Goal: Register for event/course

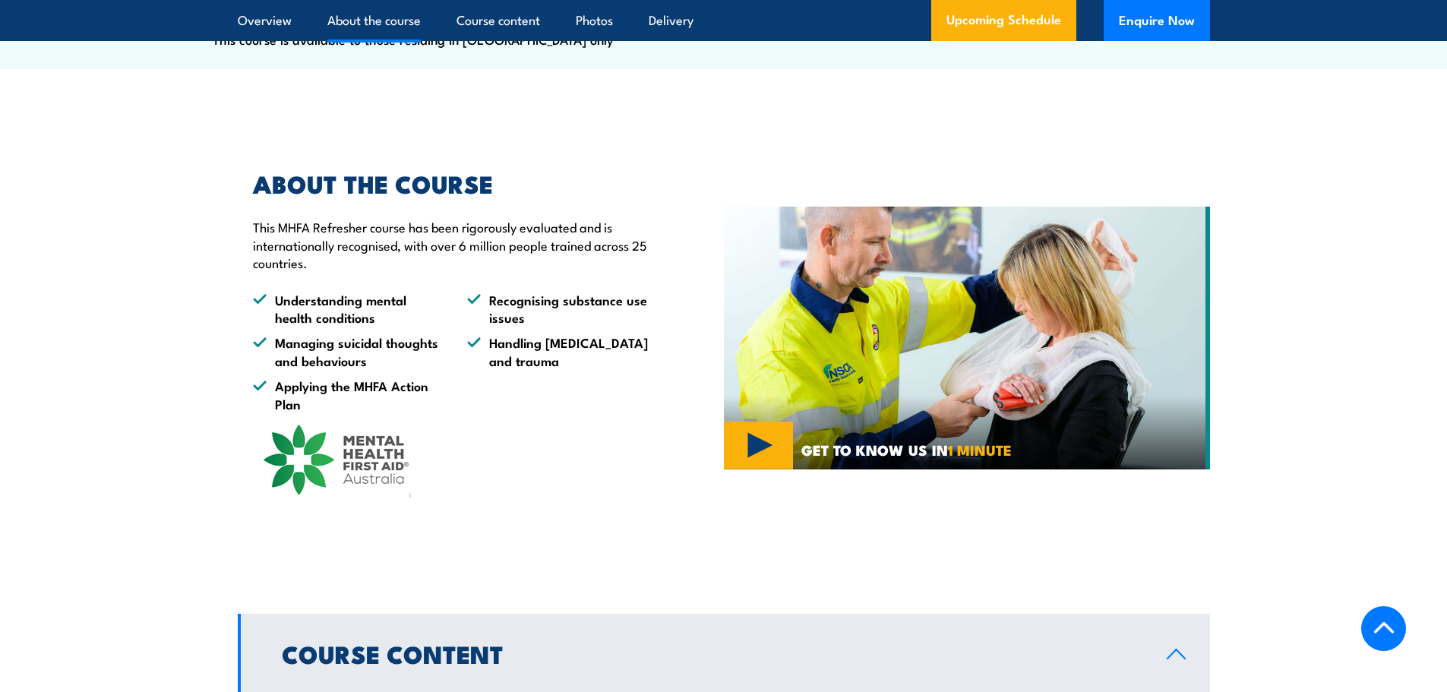
scroll to position [760, 0]
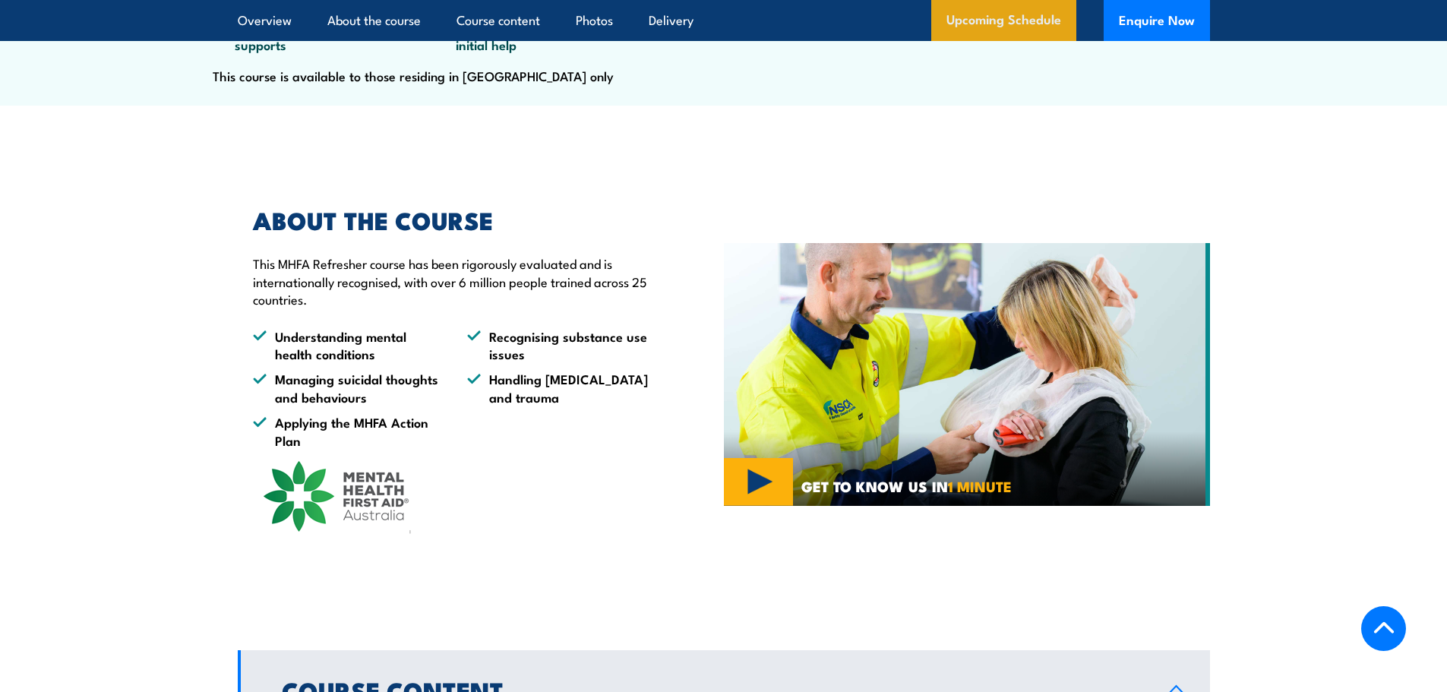
click at [990, 25] on link "Upcoming Schedule" at bounding box center [1004, 20] width 145 height 41
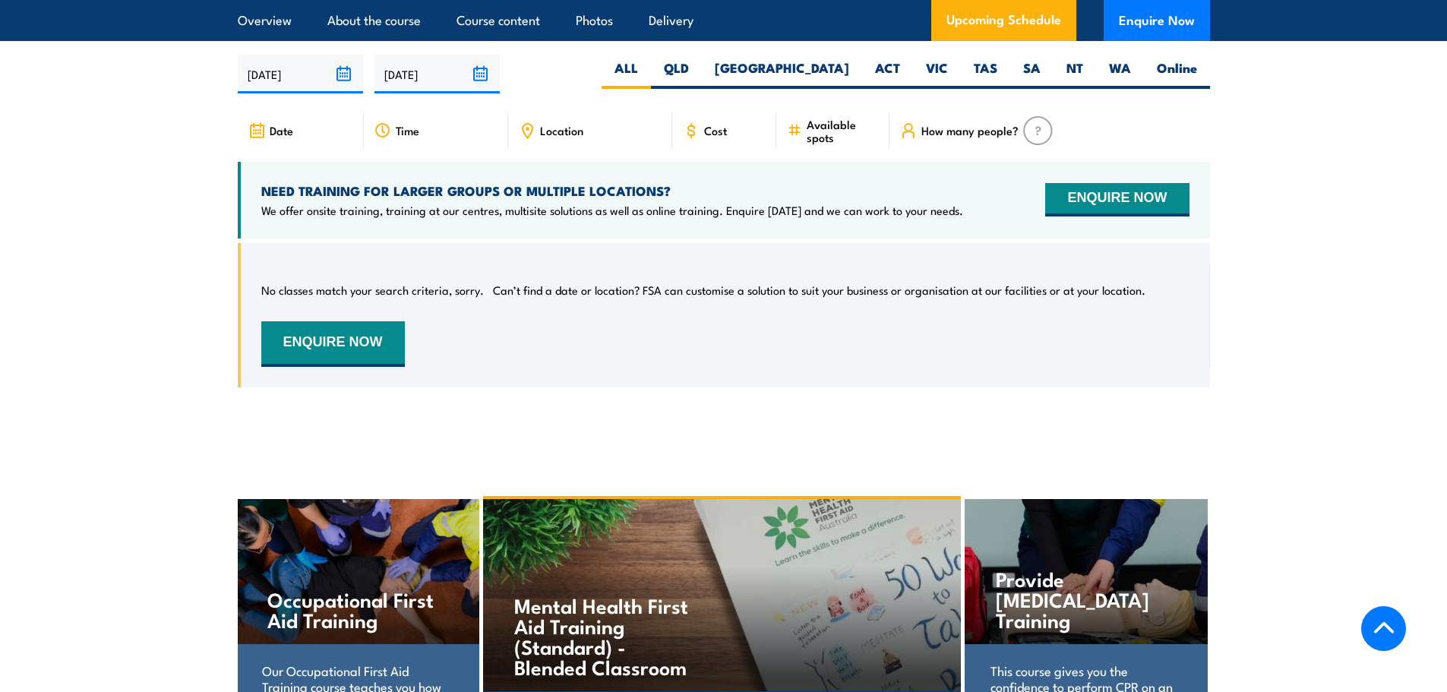
scroll to position [2840, 0]
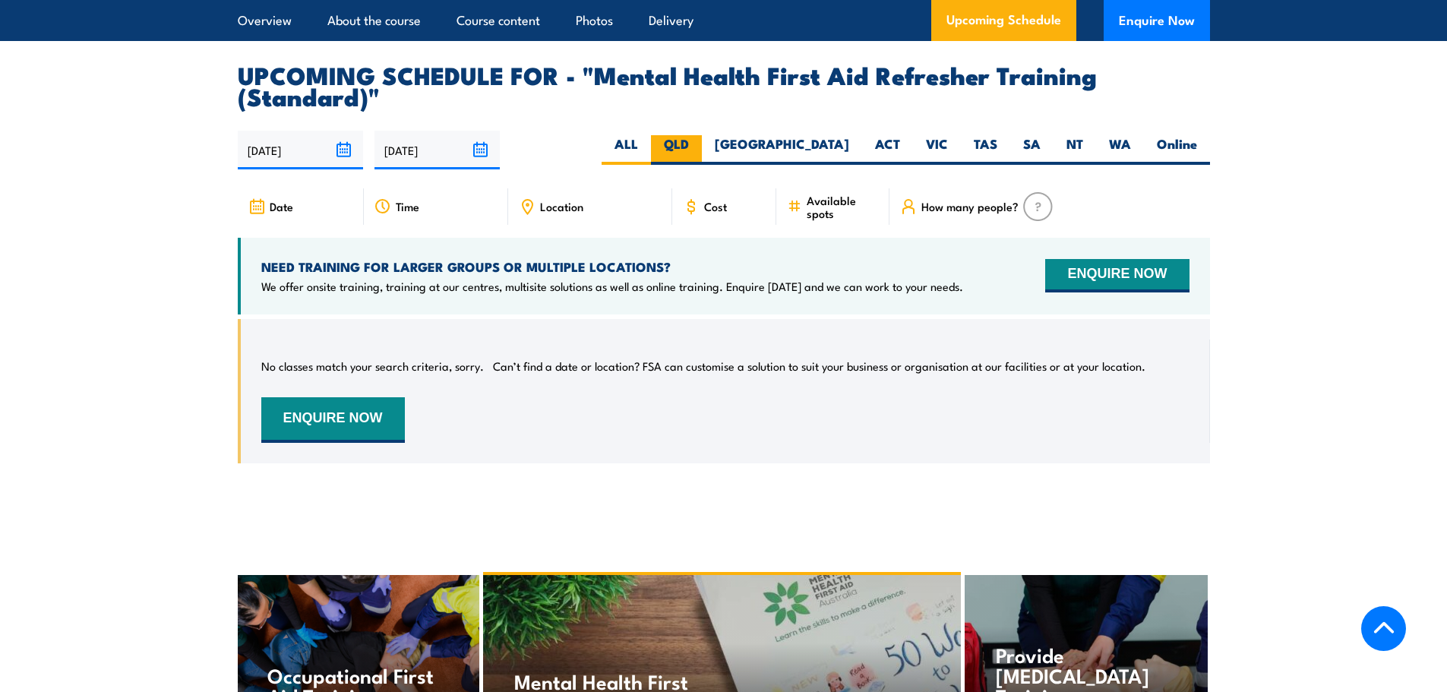
click at [702, 163] on label "QLD" at bounding box center [676, 150] width 51 height 30
click at [699, 145] on input "QLD" at bounding box center [694, 140] width 10 height 10
radio input "true"
click at [346, 166] on input "22/09/2025" at bounding box center [300, 150] width 125 height 39
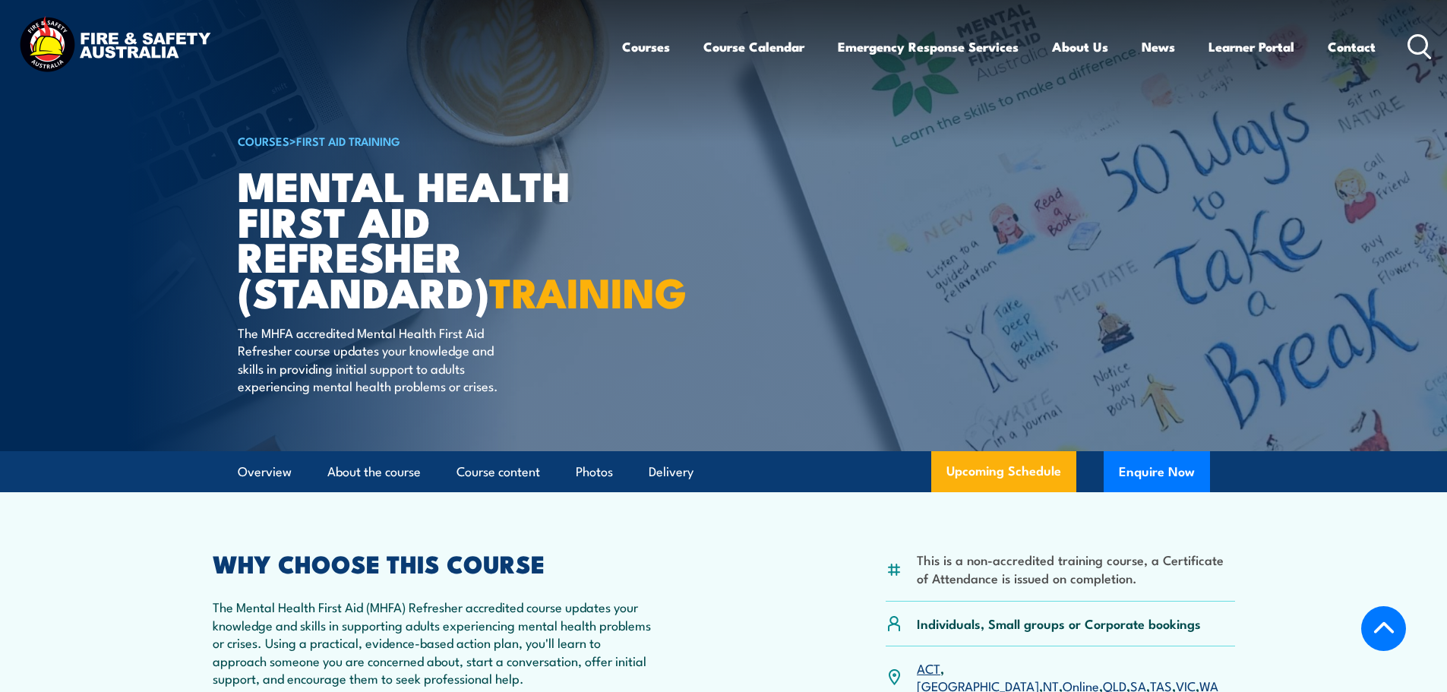
select select "8"
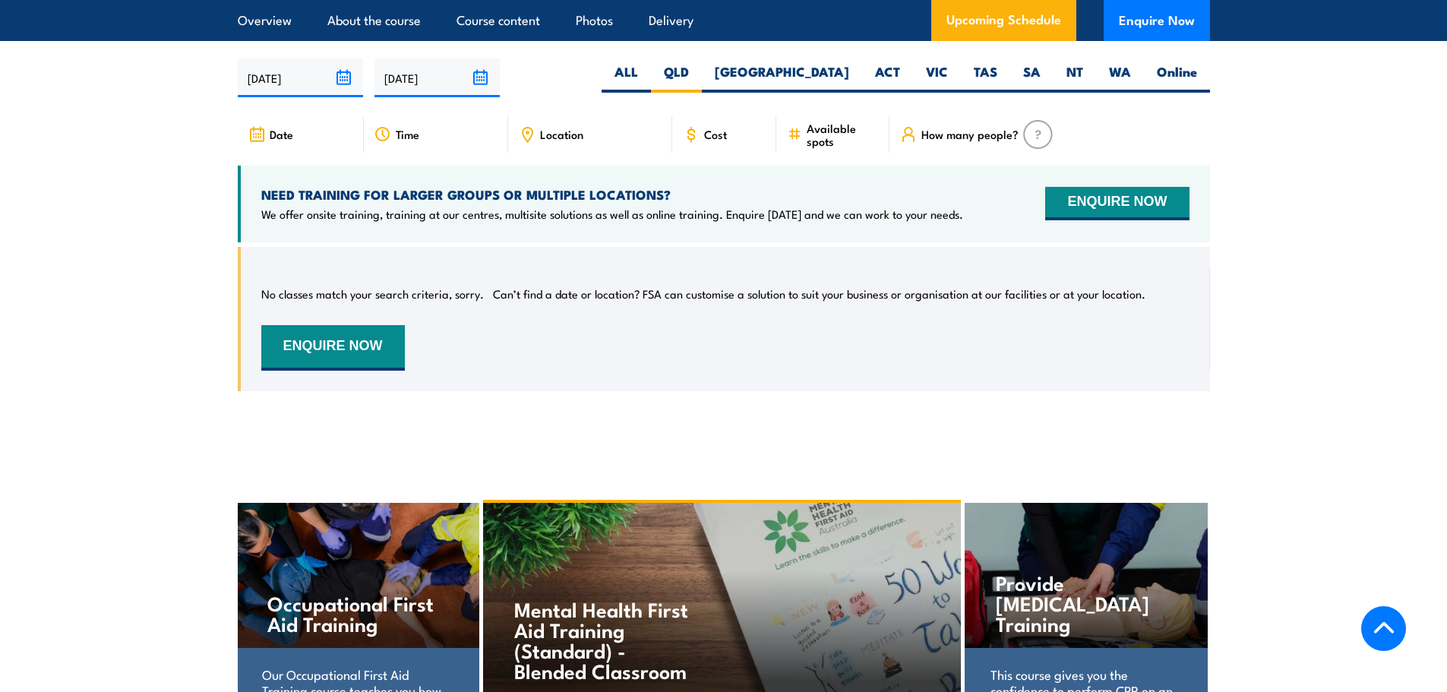
scroll to position [2915, 0]
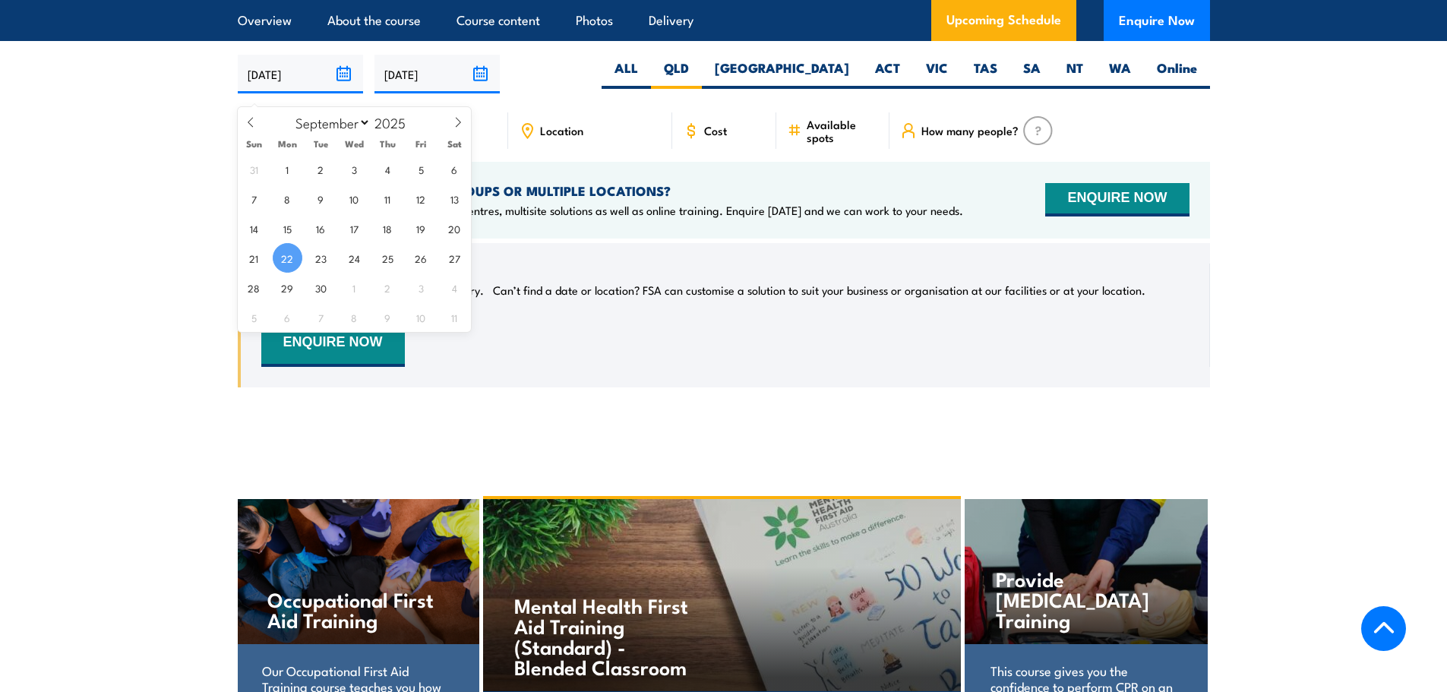
click at [343, 87] on input "[DATE]" at bounding box center [300, 74] width 125 height 39
click at [353, 294] on span "1" at bounding box center [355, 288] width 30 height 30
type input "01/10/2025"
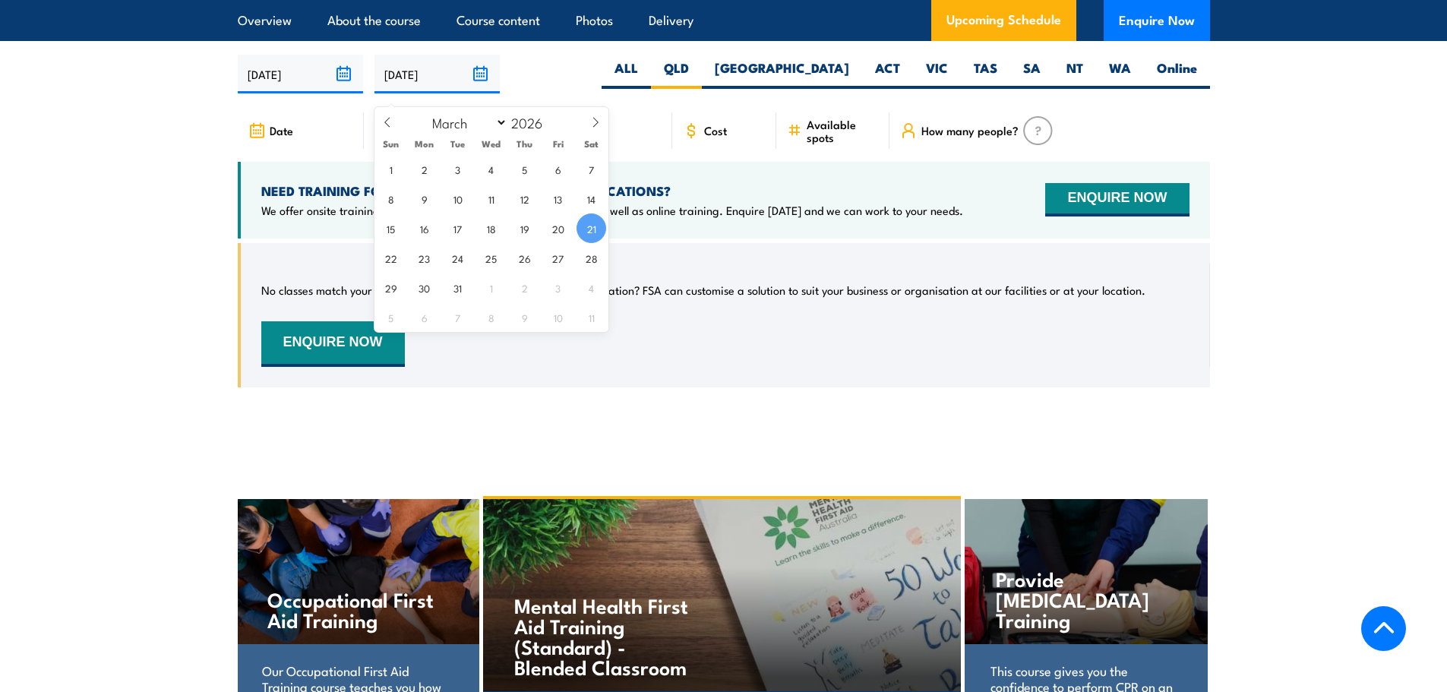
click at [482, 87] on input "[DATE]" at bounding box center [437, 74] width 125 height 39
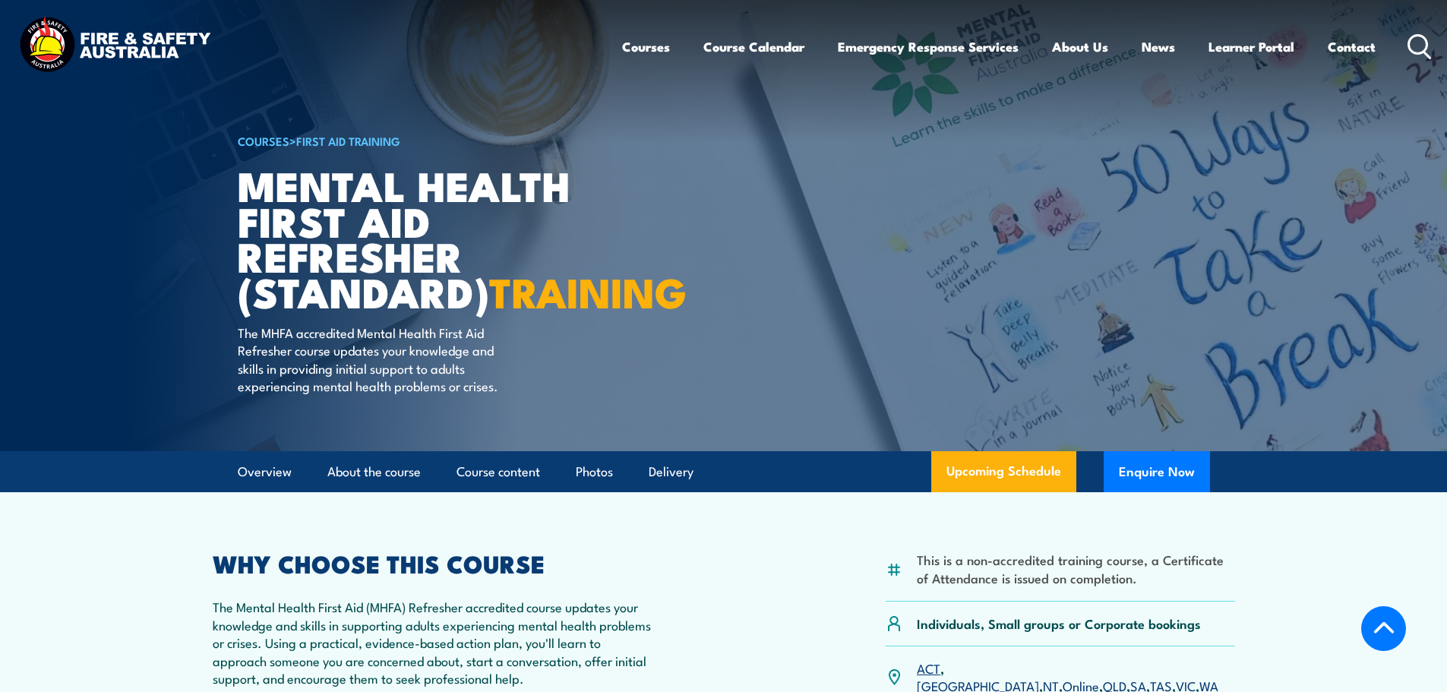
select select "2"
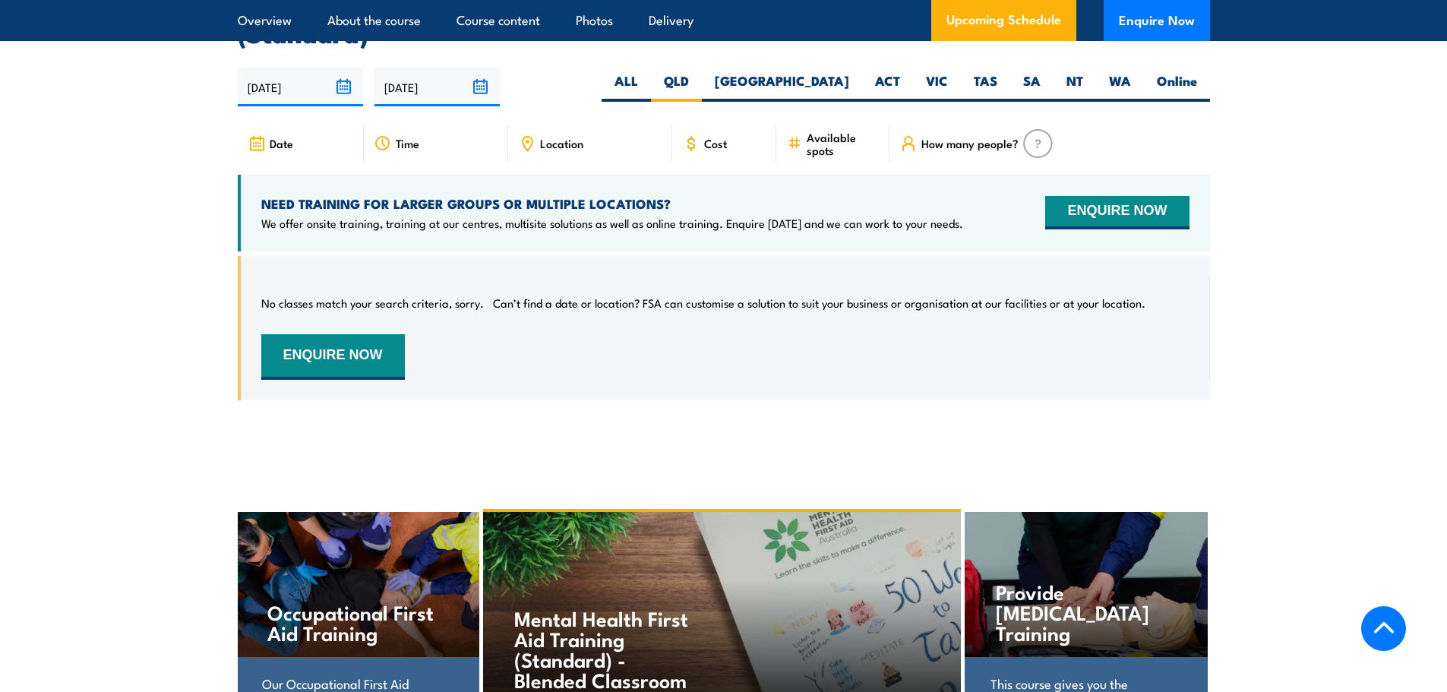
scroll to position [2811, 0]
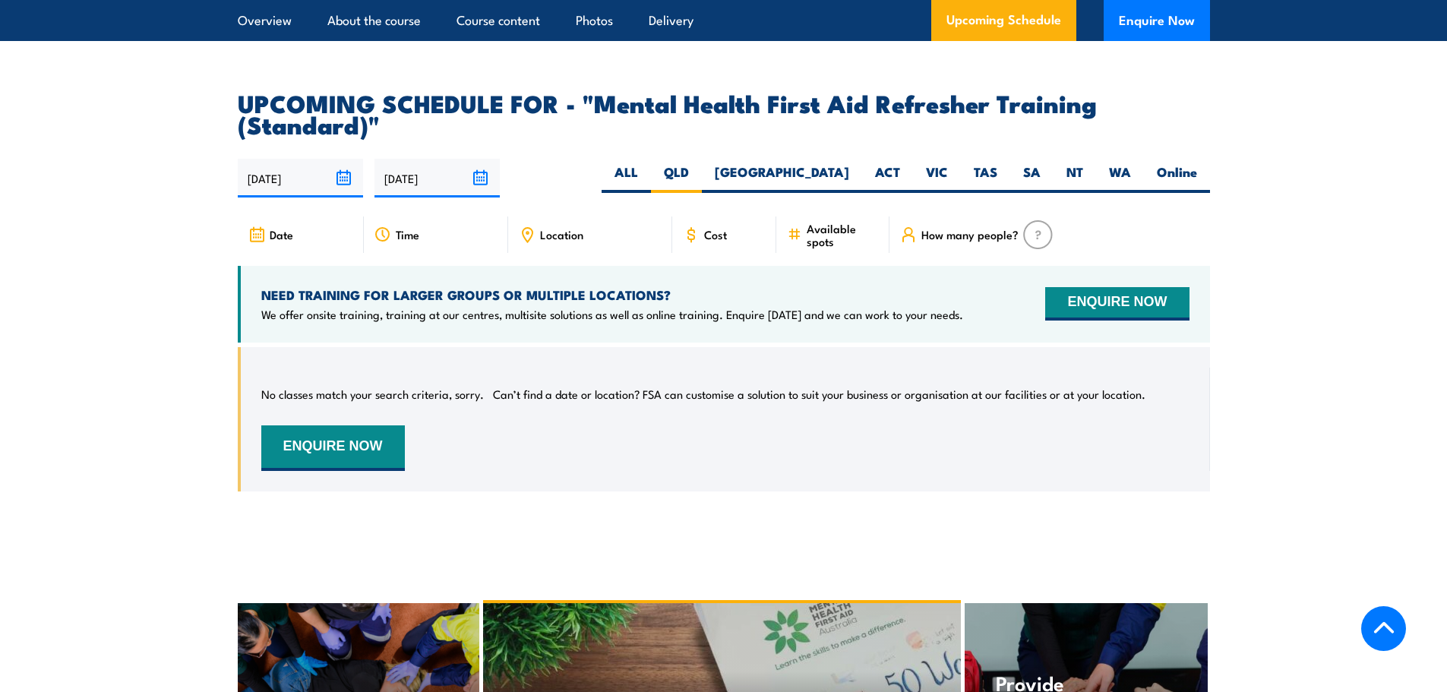
click at [478, 190] on input "[DATE]" at bounding box center [437, 178] width 125 height 39
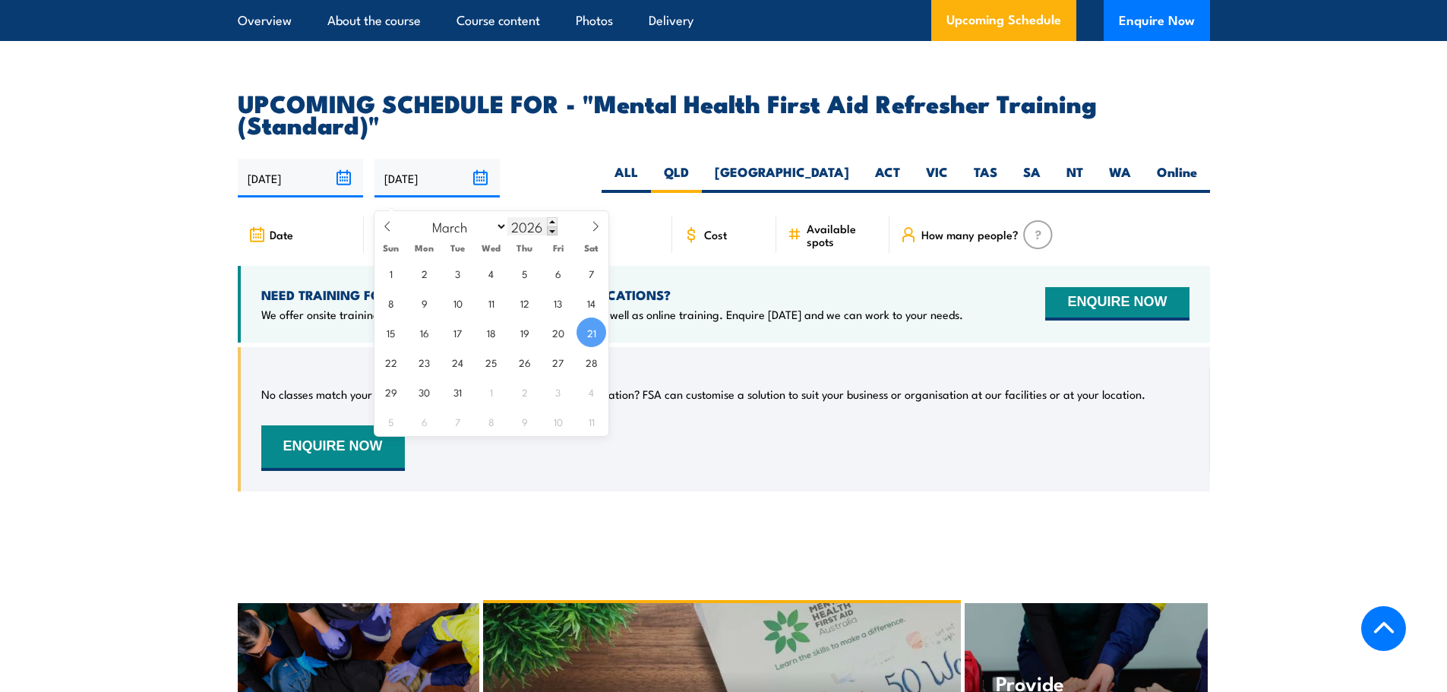
click at [543, 228] on input "2026" at bounding box center [533, 226] width 50 height 18
click at [549, 218] on span at bounding box center [552, 221] width 11 height 9
click at [550, 233] on span at bounding box center [552, 230] width 11 height 9
type input "2025"
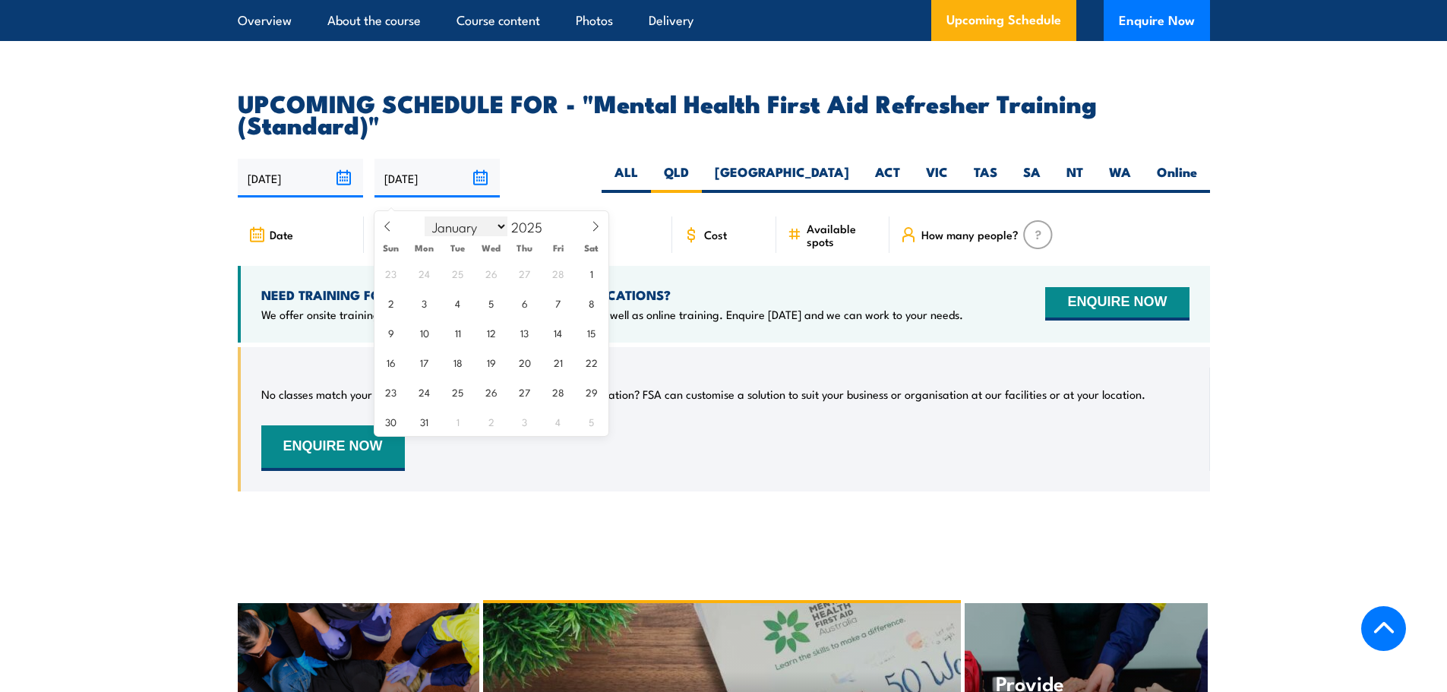
click at [482, 231] on select "January February March April May June July August September October November De…" at bounding box center [466, 227] width 83 height 20
select select "9"
click at [426, 217] on select "January February March April May June July August September October November De…" at bounding box center [466, 227] width 83 height 20
click at [564, 388] on span "31" at bounding box center [558, 392] width 30 height 30
type input "31/10/2025"
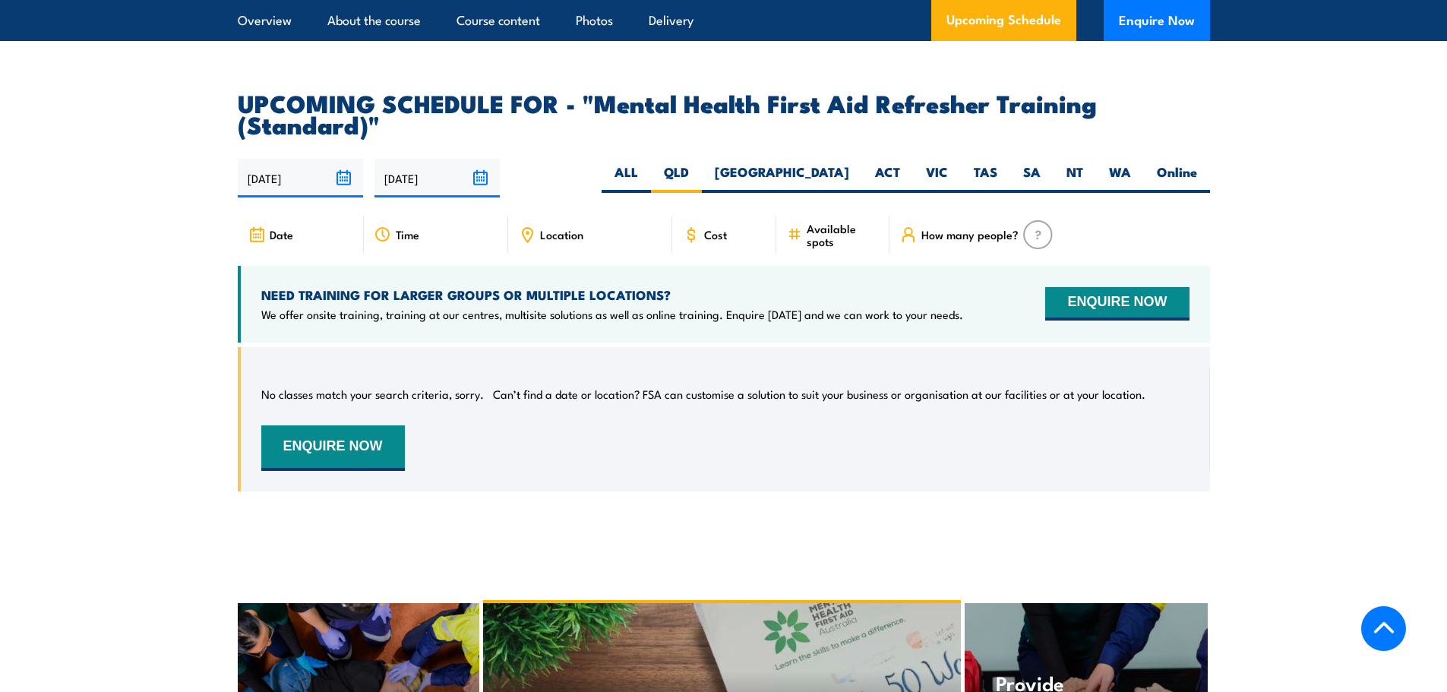
click at [119, 271] on section "UPCOMING SCHEDULE FOR - "Mental Health First Aid Refresher Training (Standard)"…" at bounding box center [723, 303] width 1447 height 422
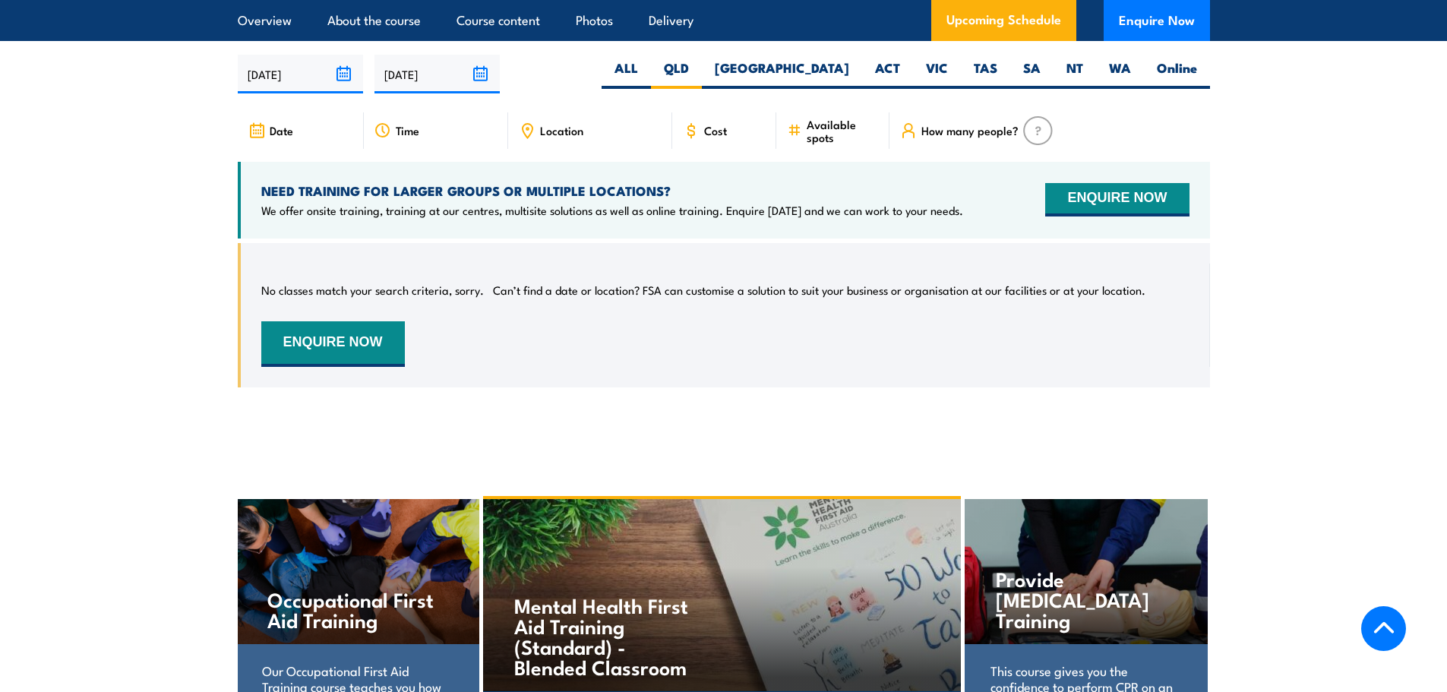
click at [131, 333] on section "UPCOMING SCHEDULE FOR - "Mental Health First Aid Refresher Training (Standard)"…" at bounding box center [723, 199] width 1447 height 422
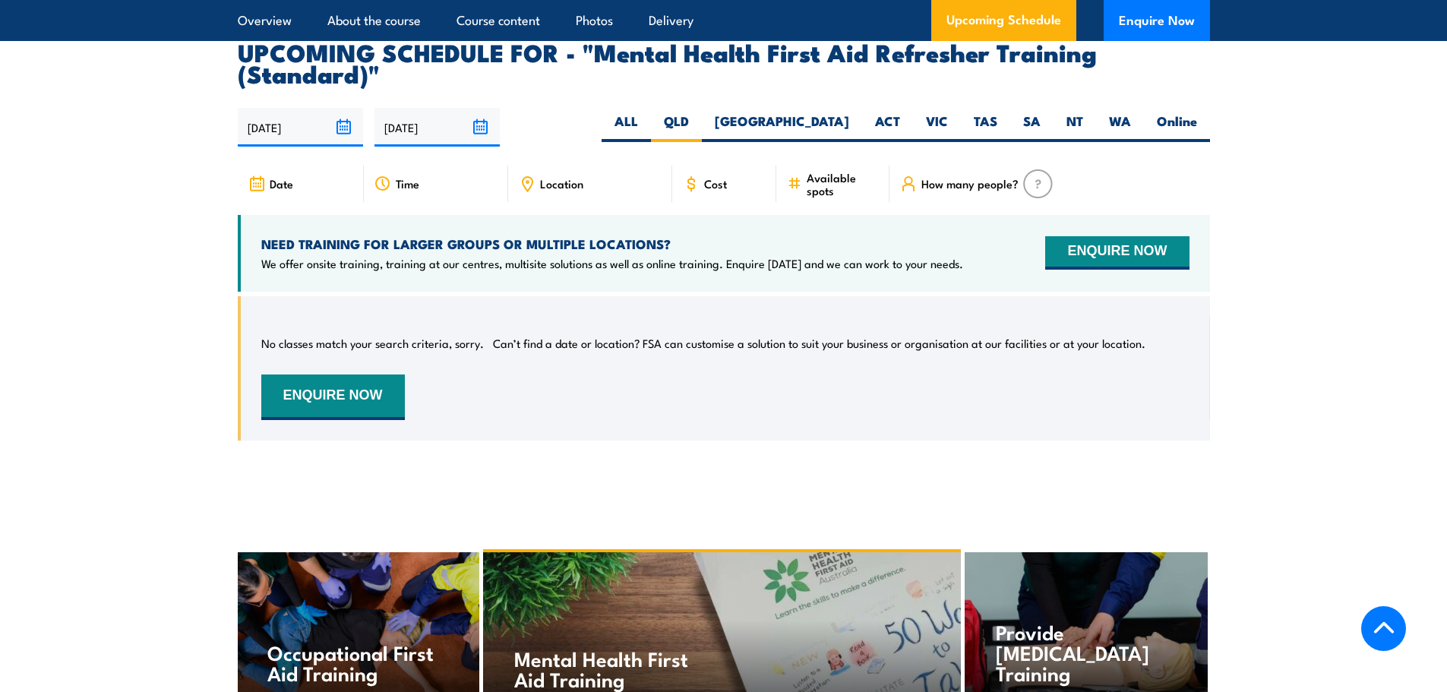
scroll to position [2840, 0]
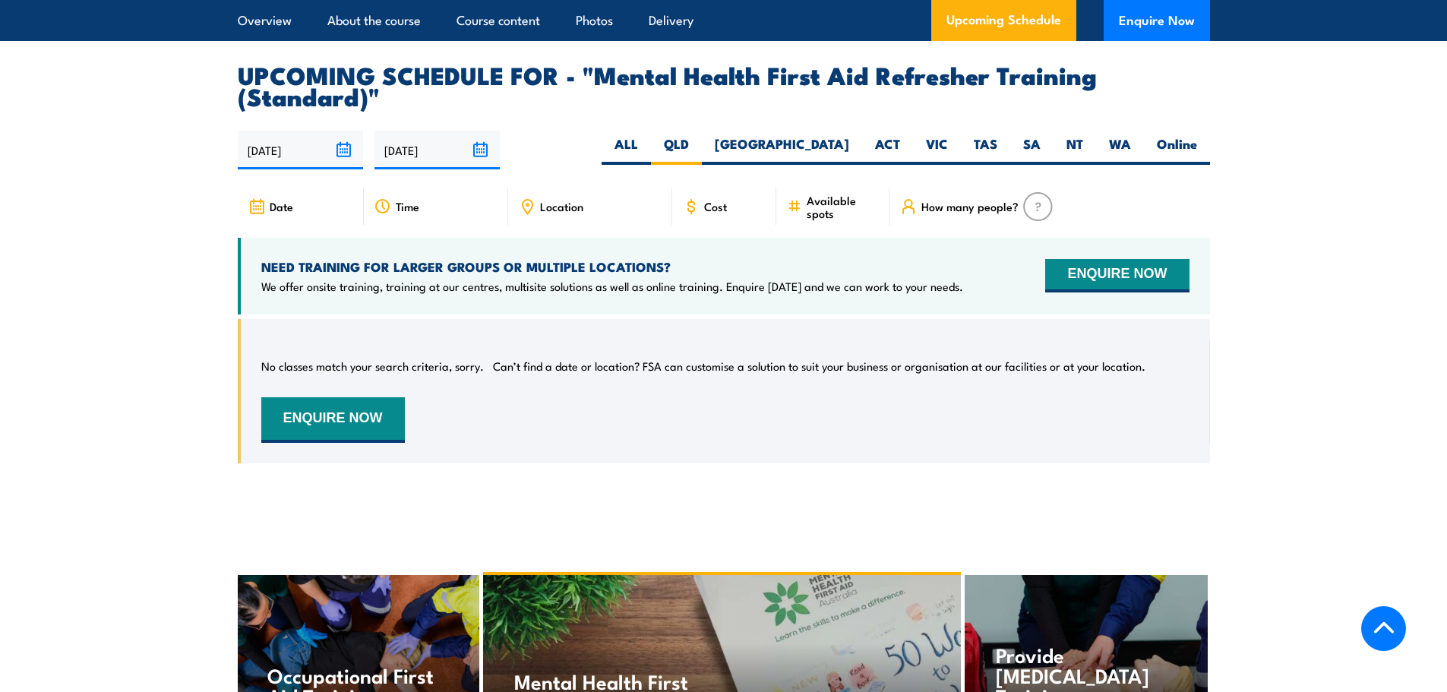
click at [562, 213] on span "Location" at bounding box center [561, 206] width 43 height 13
click at [548, 213] on span "Location" at bounding box center [561, 206] width 43 height 13
click at [1073, 292] on button "ENQUIRE NOW" at bounding box center [1118, 275] width 144 height 33
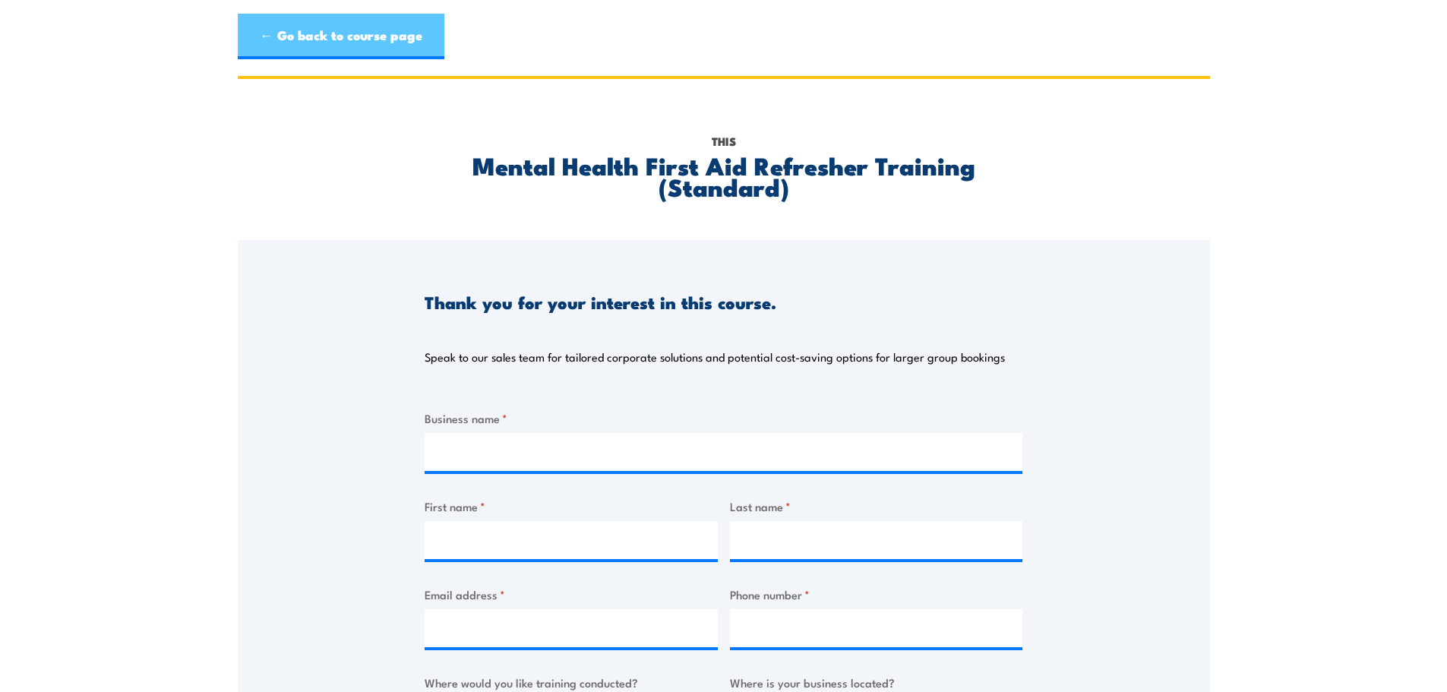
click at [314, 40] on link "← Go back to course page" at bounding box center [341, 37] width 207 height 46
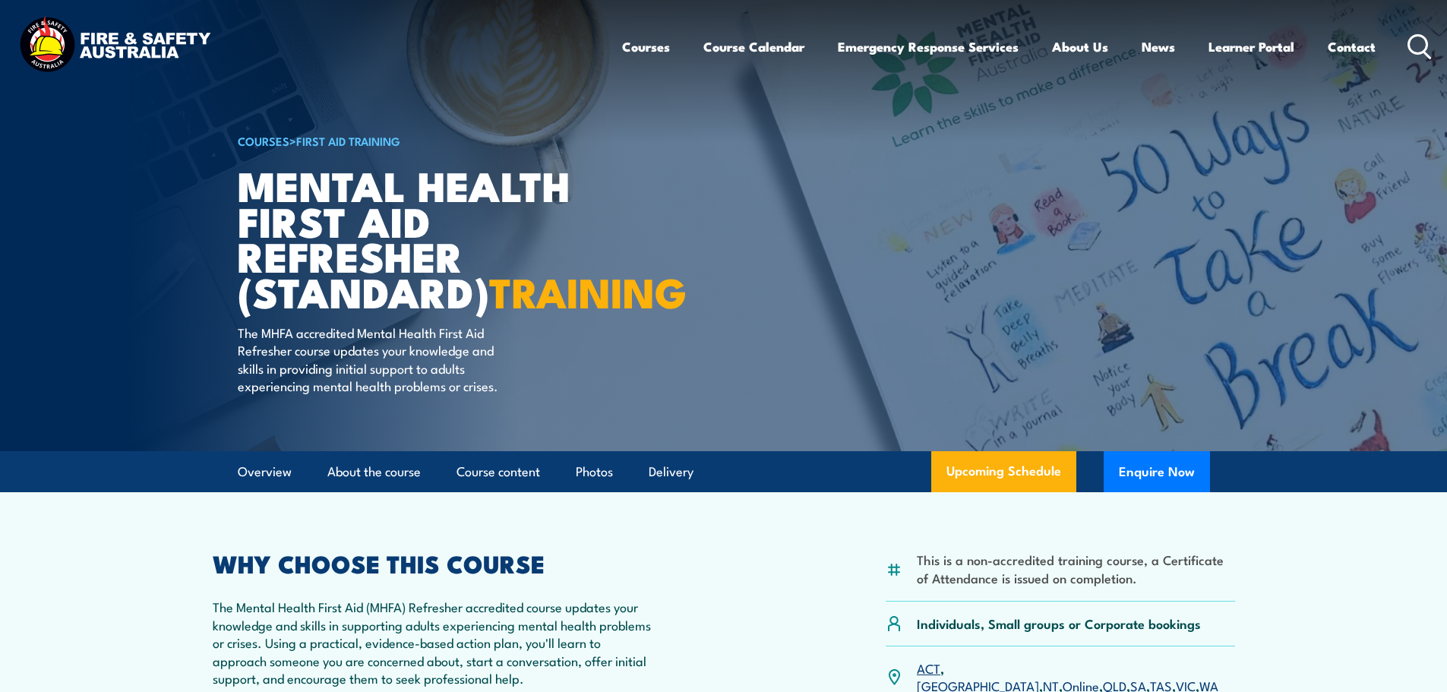
click at [1428, 51] on icon at bounding box center [1420, 46] width 24 height 25
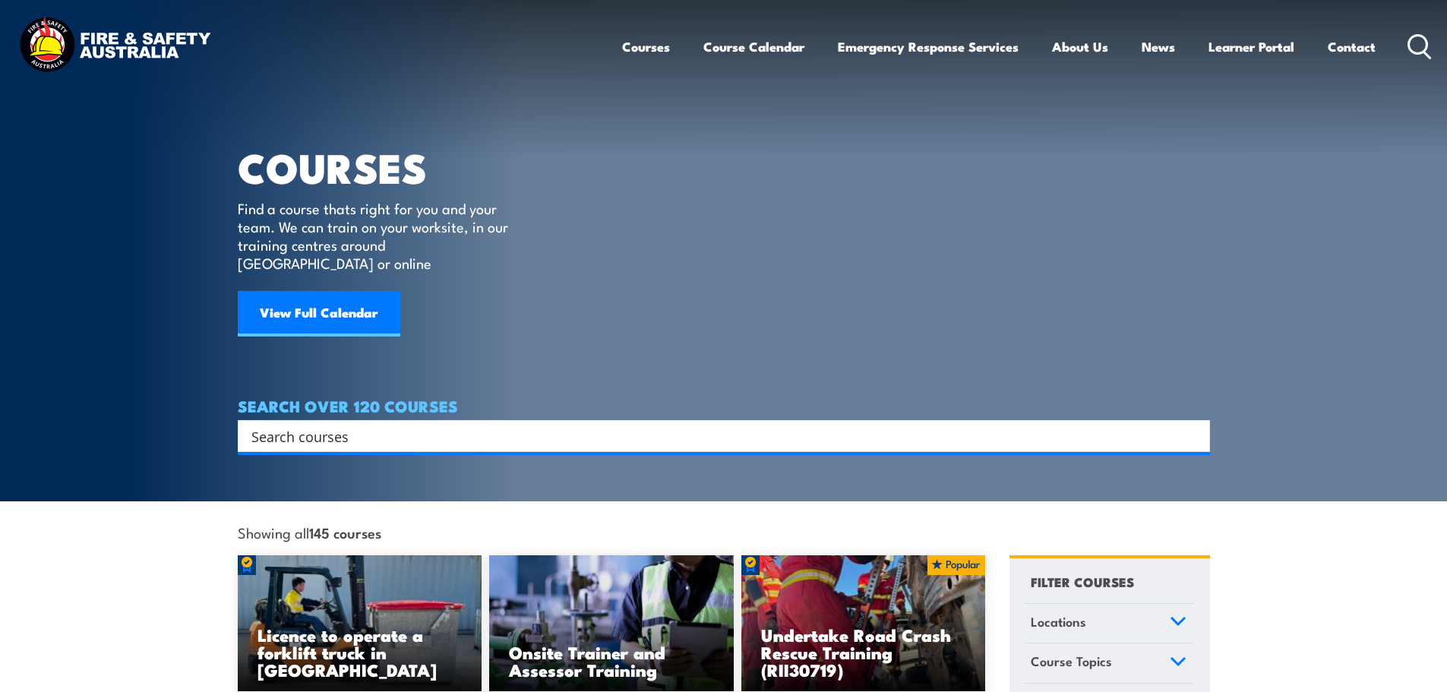
click at [438, 420] on div "Search" at bounding box center [724, 436] width 973 height 32
click at [368, 429] on div "Search" at bounding box center [724, 436] width 973 height 32
click at [377, 425] on input "Search input" at bounding box center [714, 436] width 925 height 23
type input "mental health first aid"
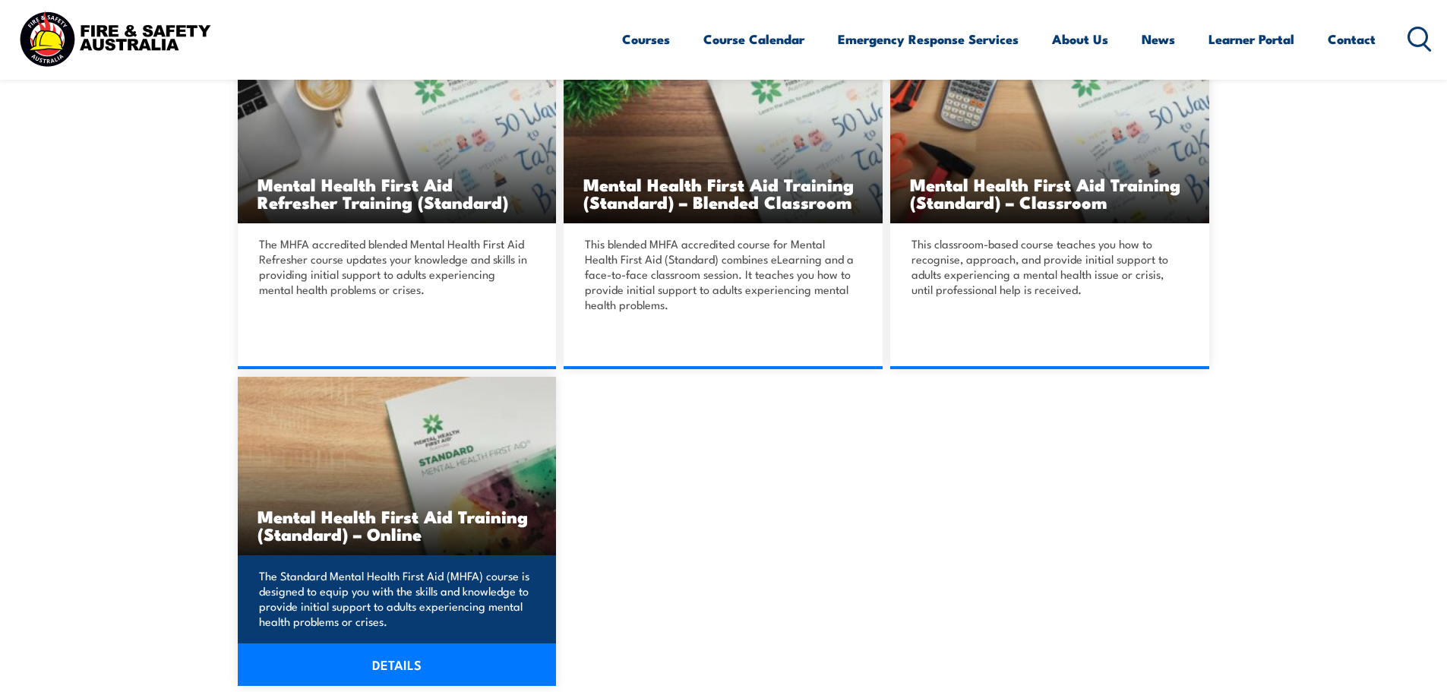
scroll to position [532, 0]
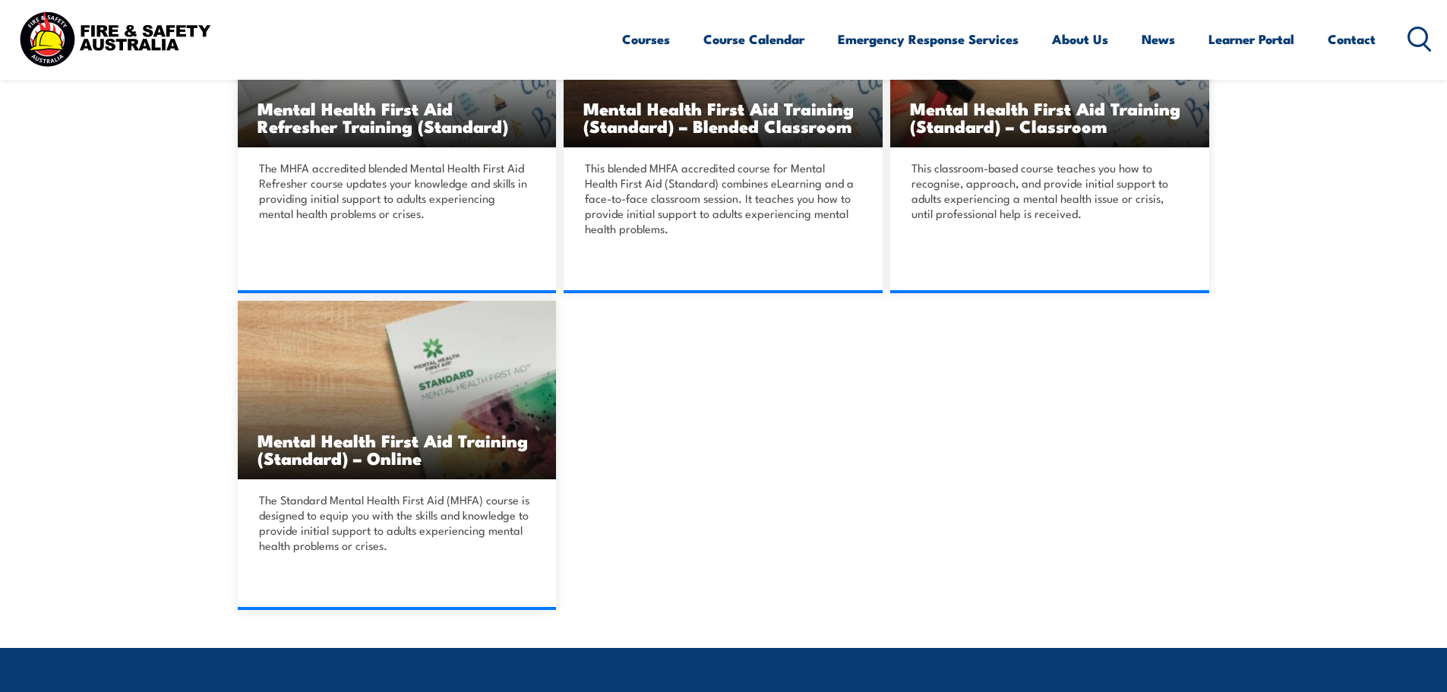
drag, startPoint x: 419, startPoint y: 589, endPoint x: 862, endPoint y: 428, distance: 471.4
click at [862, 428] on div "Mental Health First Aid Refresher Training (Standard) The MHFA accredited blend…" at bounding box center [724, 289] width 973 height 641
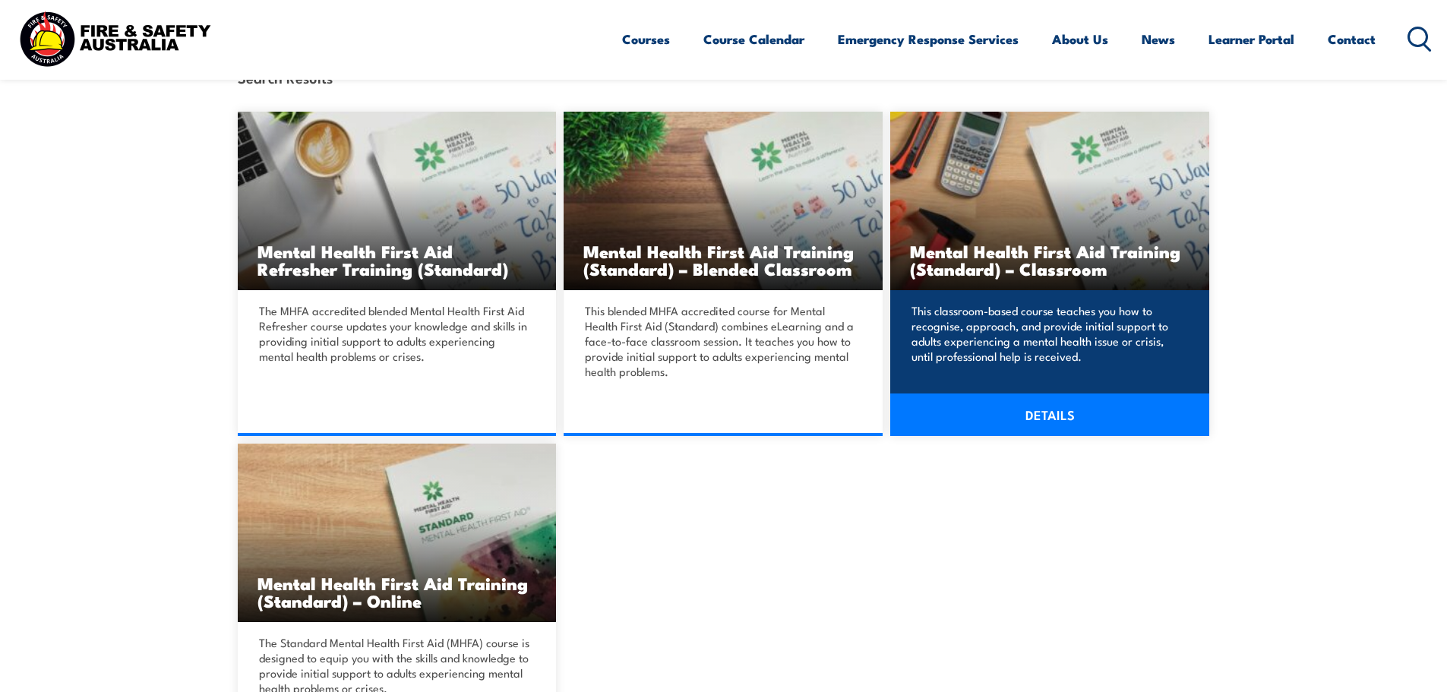
scroll to position [380, 0]
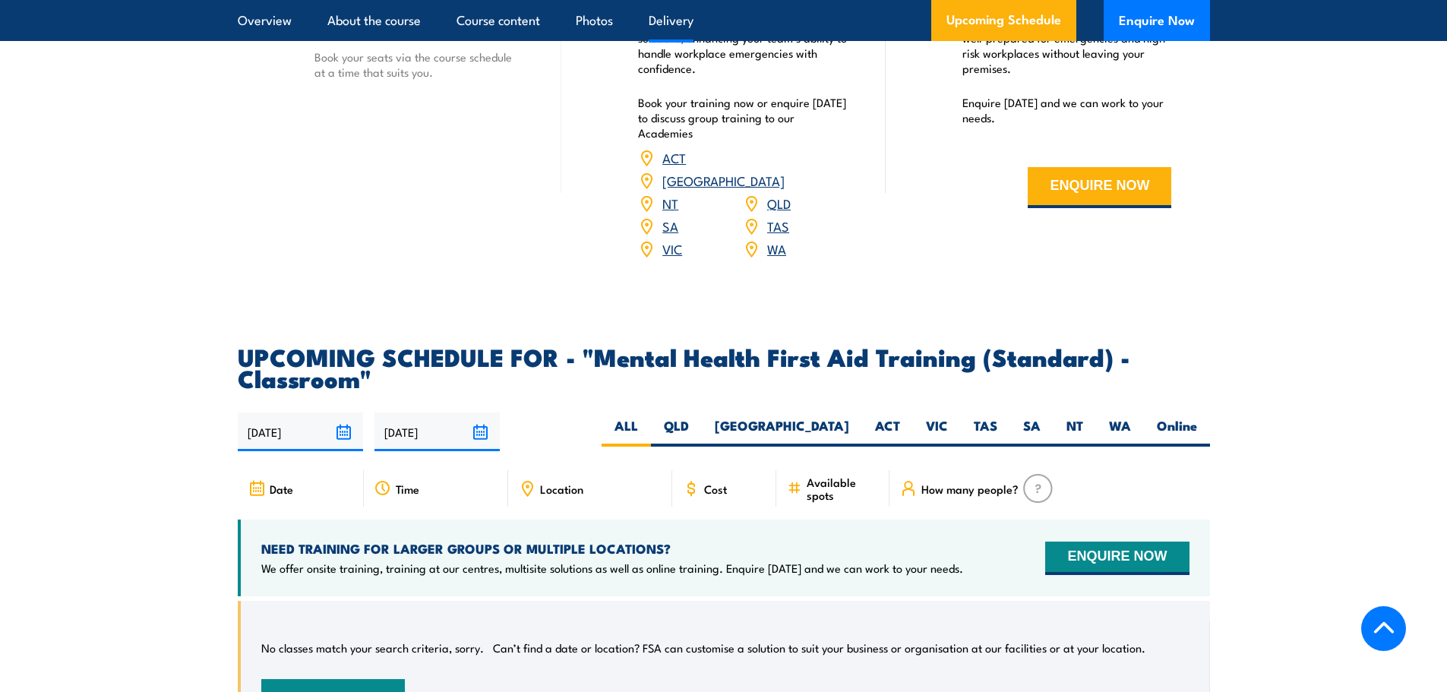
scroll to position [2431, 0]
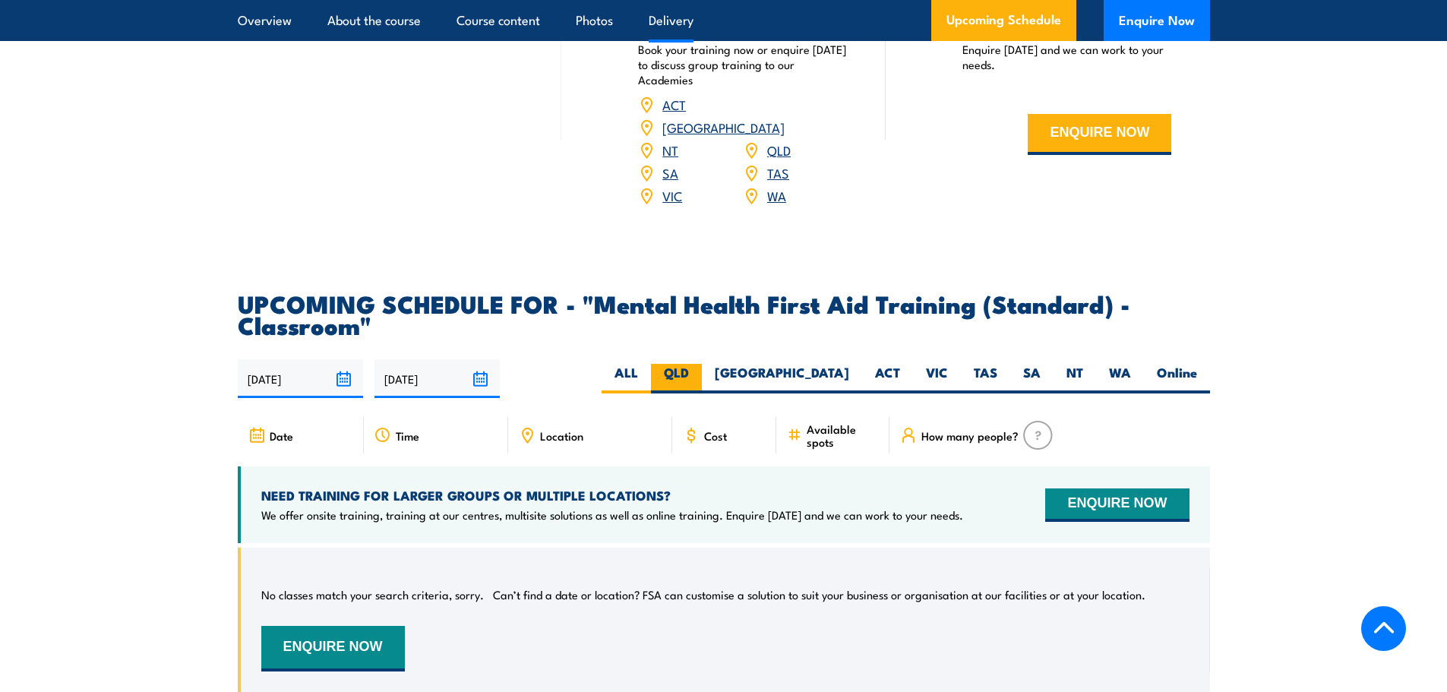
click at [702, 392] on label "QLD" at bounding box center [676, 379] width 51 height 30
click at [699, 374] on input "QLD" at bounding box center [694, 369] width 10 height 10
radio input "true"
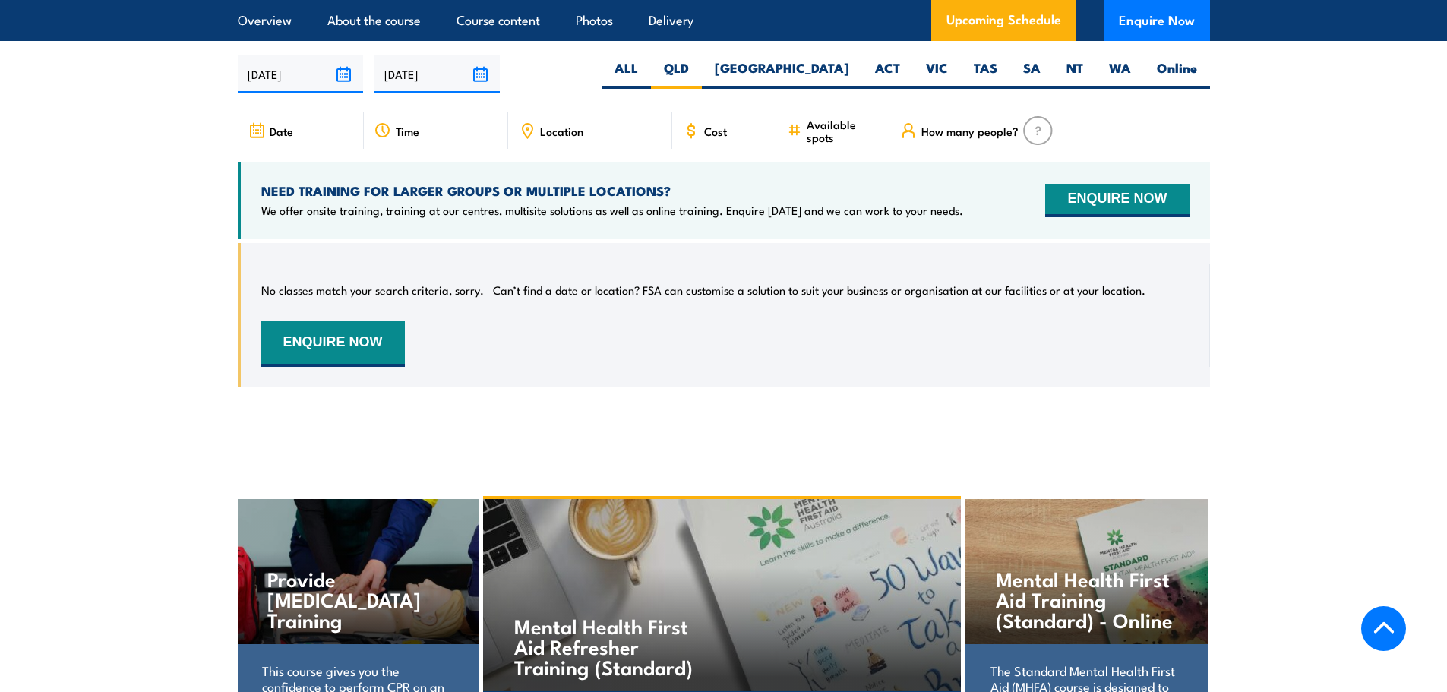
scroll to position [2737, 0]
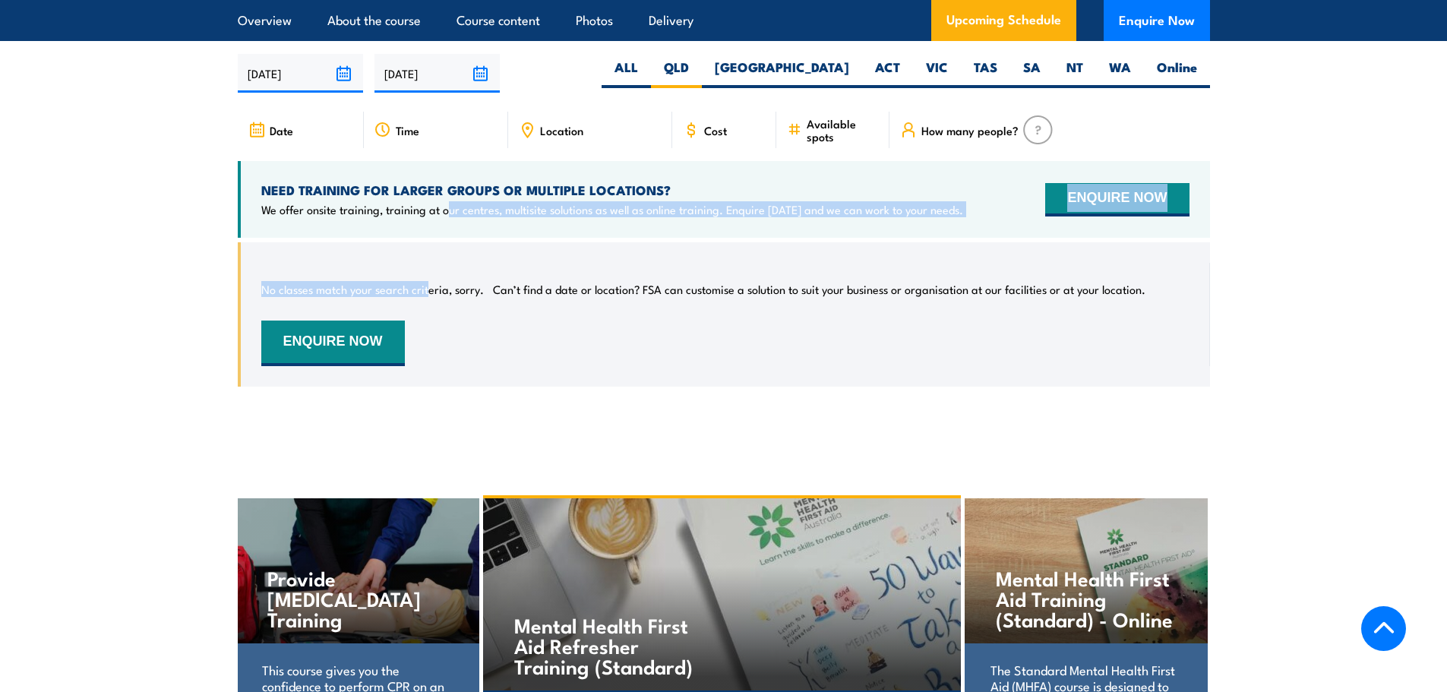
drag, startPoint x: 446, startPoint y: 220, endPoint x: 460, endPoint y: 296, distance: 77.3
click at [426, 293] on div "Date Time Location Cost" at bounding box center [724, 261] width 973 height 298
click at [166, 286] on section "UPCOMING SCHEDULE FOR - "Mental Health First Aid Training (Standard) - Classroo…" at bounding box center [723, 198] width 1447 height 422
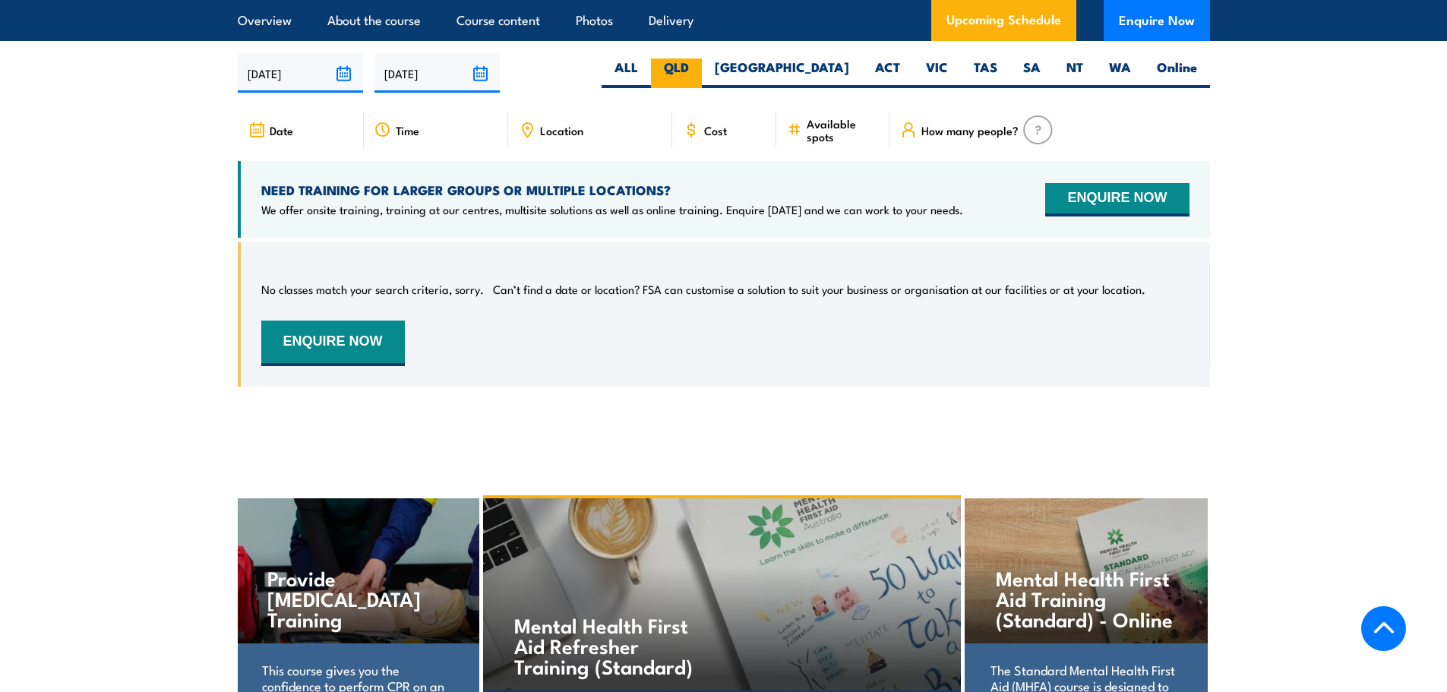
click at [702, 85] on label "QLD" at bounding box center [676, 74] width 51 height 30
click at [699, 68] on input "QLD" at bounding box center [694, 64] width 10 height 10
click at [1178, 93] on div "22/09/2025 21/03/2026" at bounding box center [724, 73] width 973 height 39
click at [1179, 88] on label "Online" at bounding box center [1177, 74] width 66 height 30
click at [1198, 68] on input "Online" at bounding box center [1203, 64] width 10 height 10
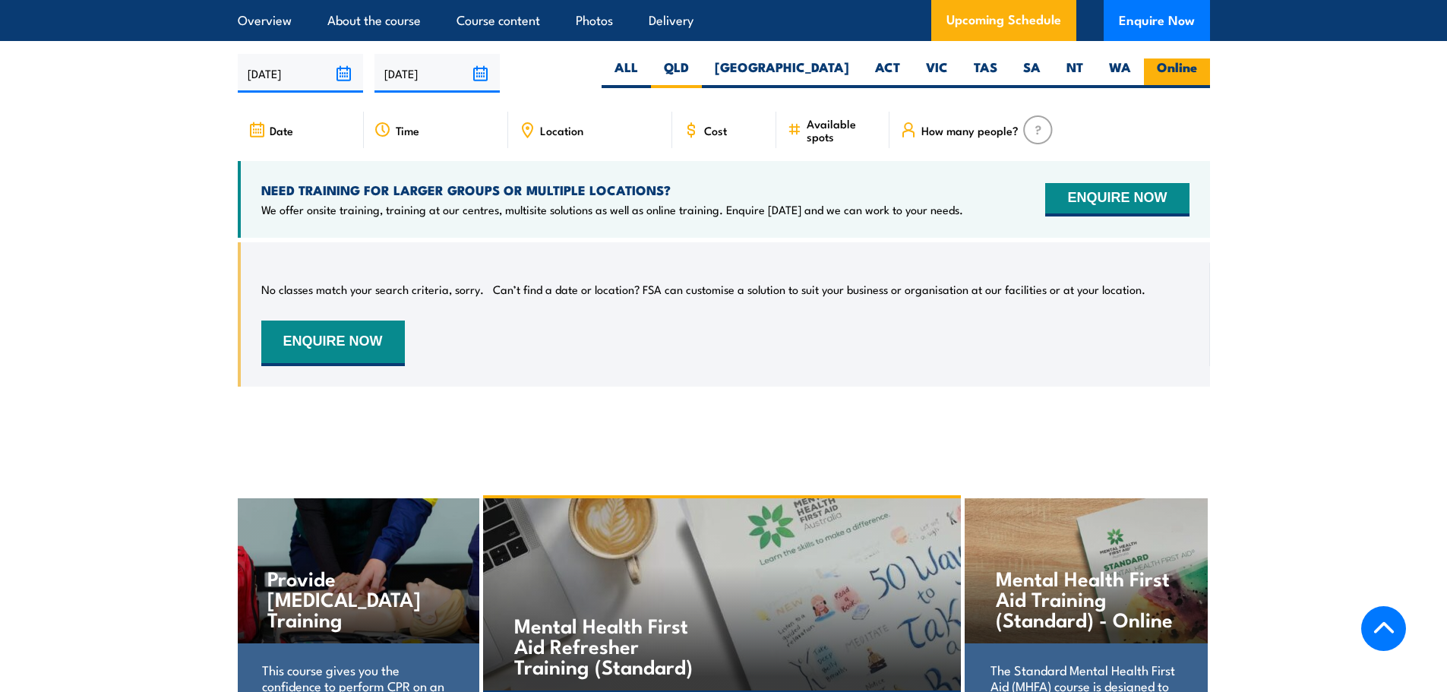
radio input "true"
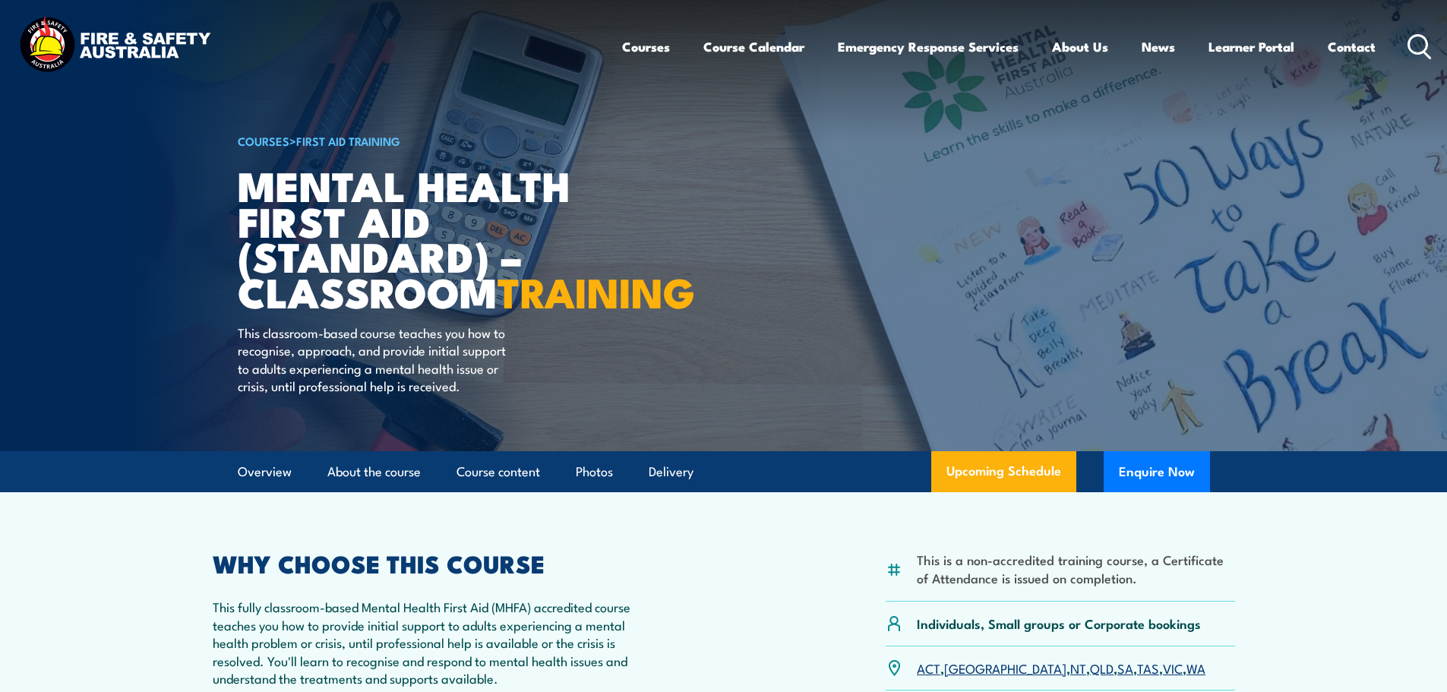
click at [1423, 40] on icon at bounding box center [1420, 46] width 24 height 25
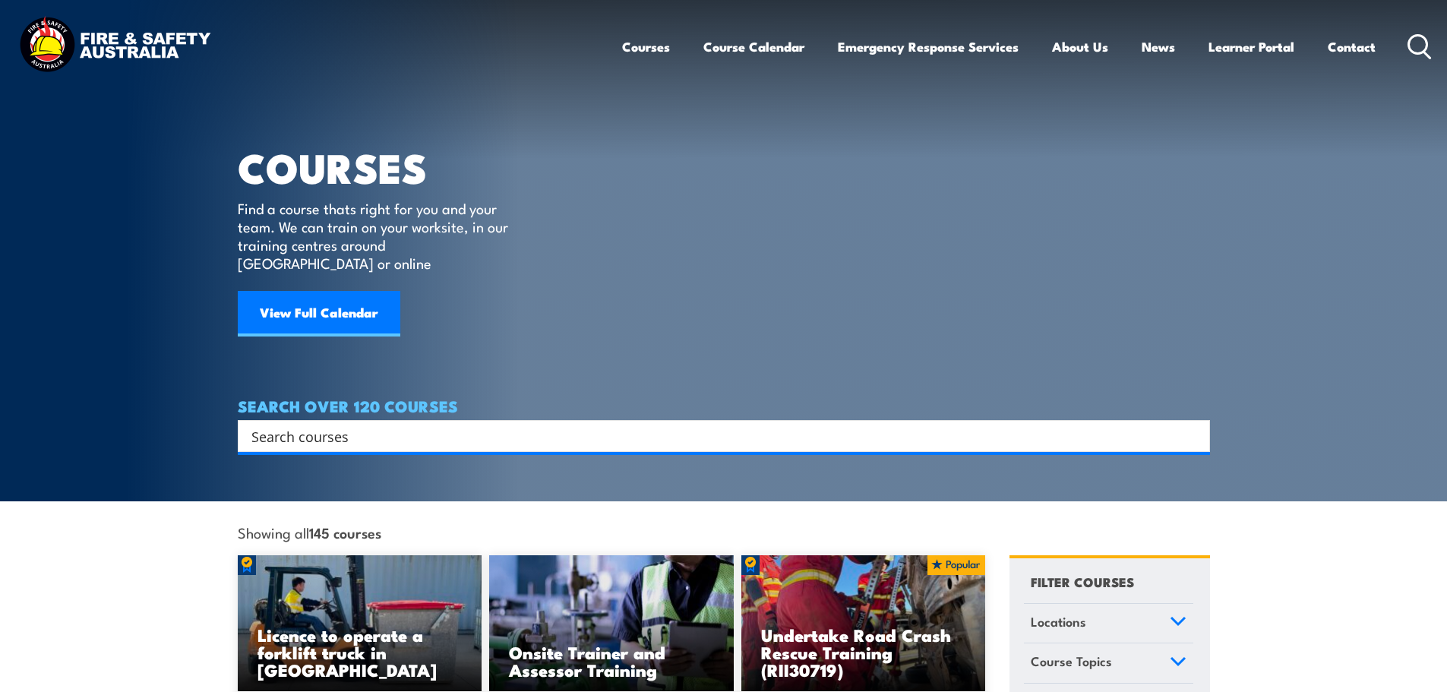
click at [394, 425] on input "Search input" at bounding box center [714, 436] width 925 height 23
type input "mental health first aid"
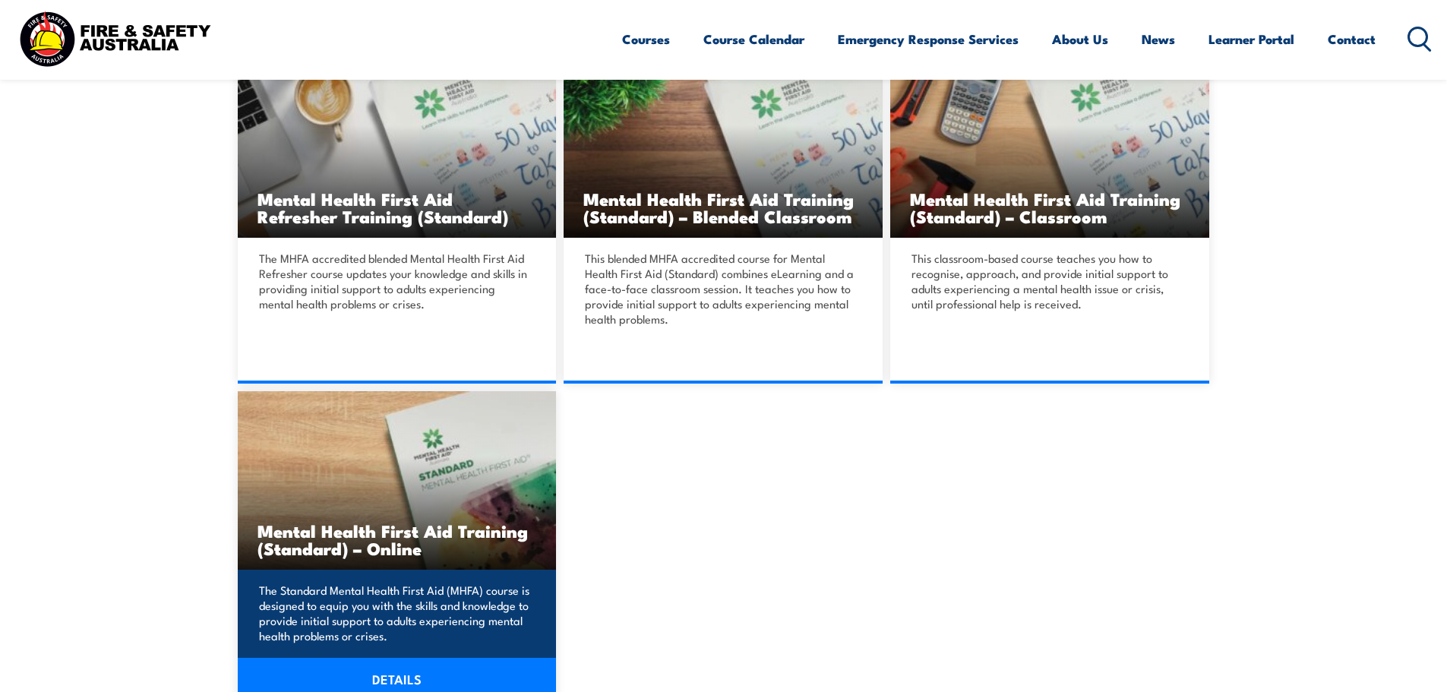
scroll to position [532, 0]
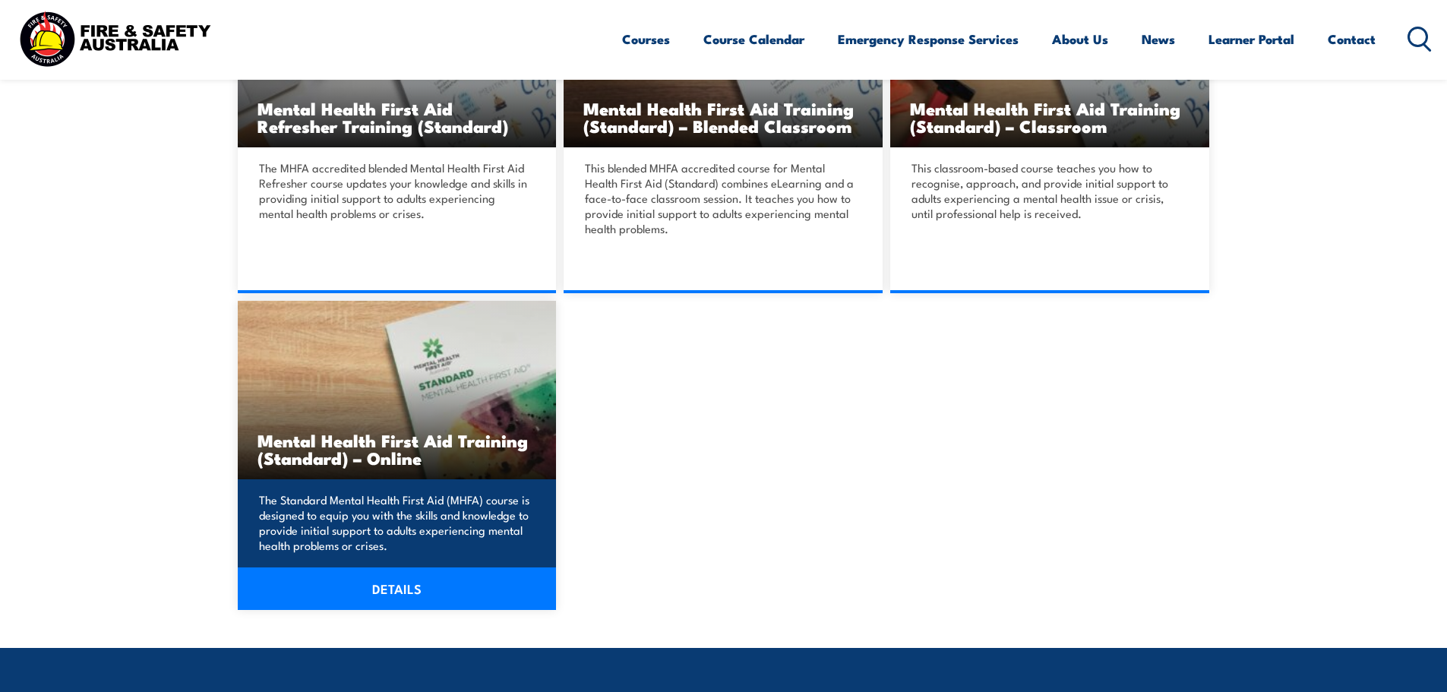
click at [442, 404] on img at bounding box center [397, 390] width 319 height 179
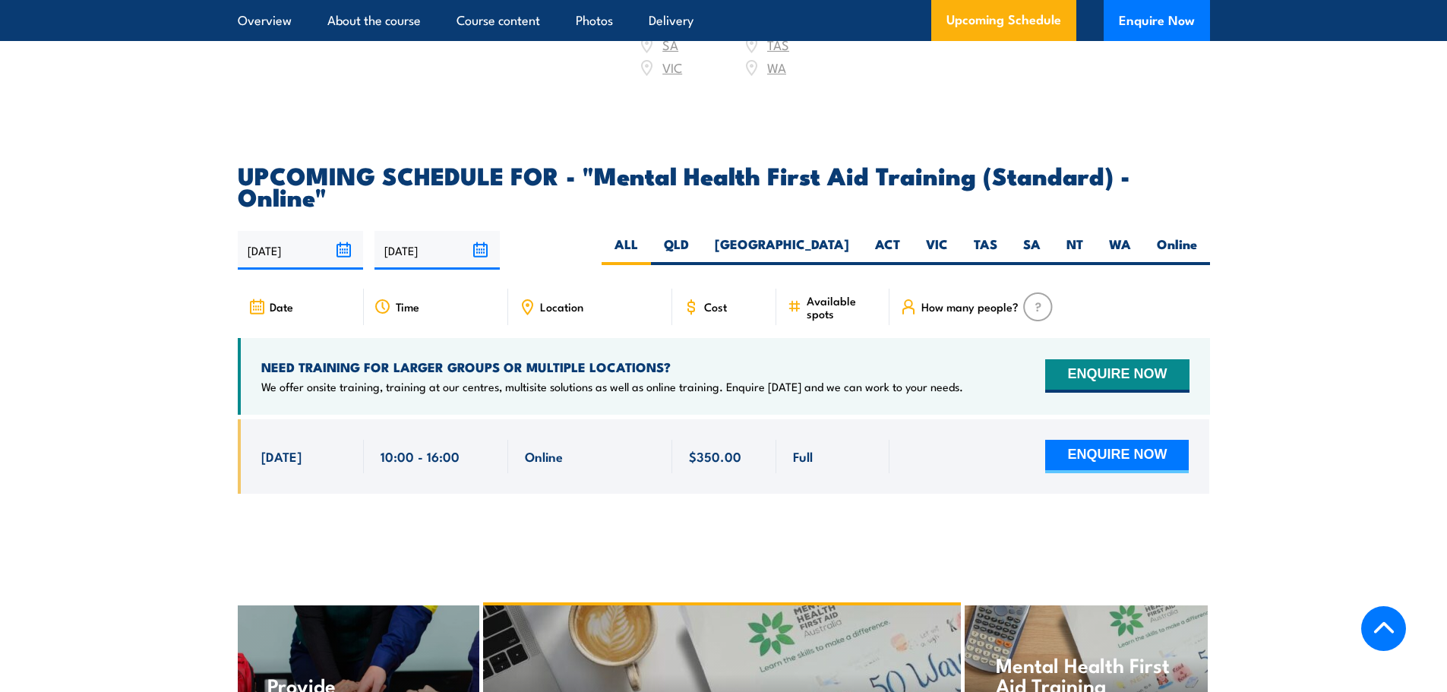
scroll to position [2963, 0]
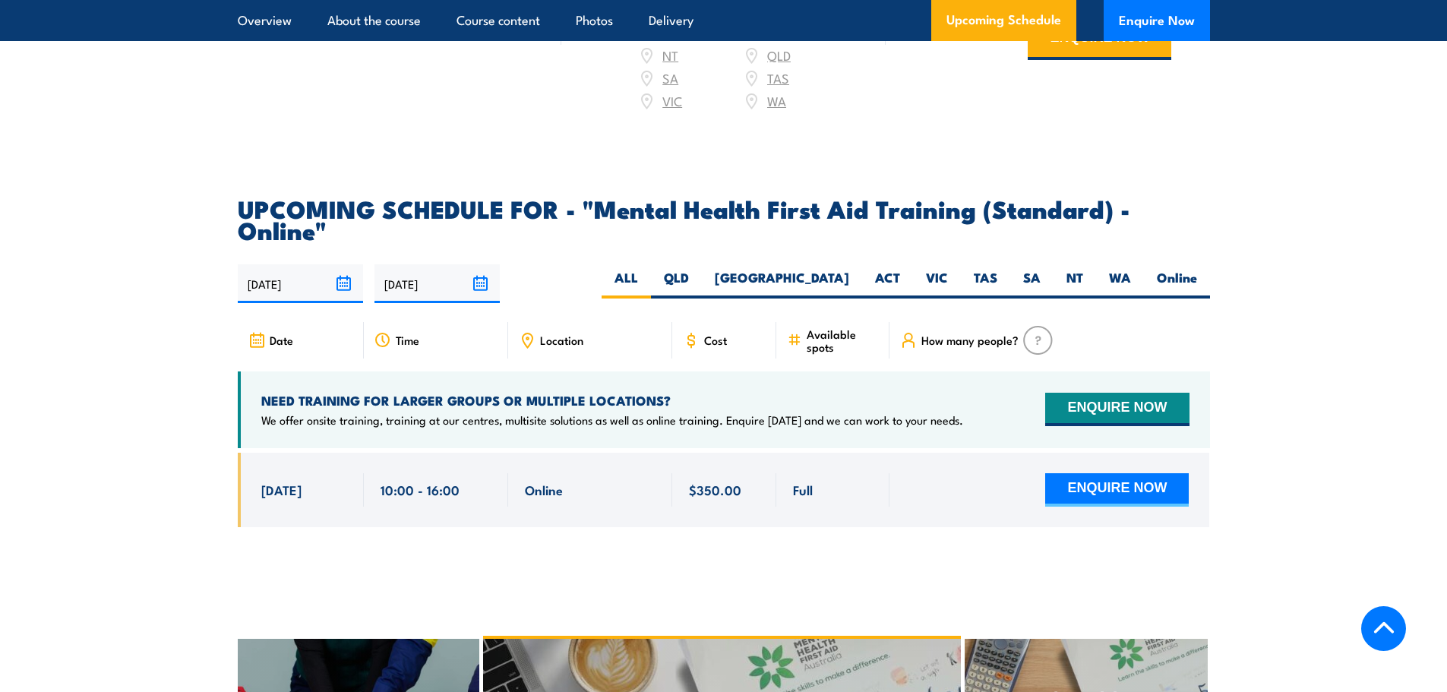
click at [429, 481] on span "10:00 - 16:00" at bounding box center [420, 489] width 79 height 17
click at [388, 481] on span "10:00 - 16:00" at bounding box center [420, 489] width 79 height 17
click at [343, 264] on input "[DATE]" at bounding box center [300, 283] width 125 height 39
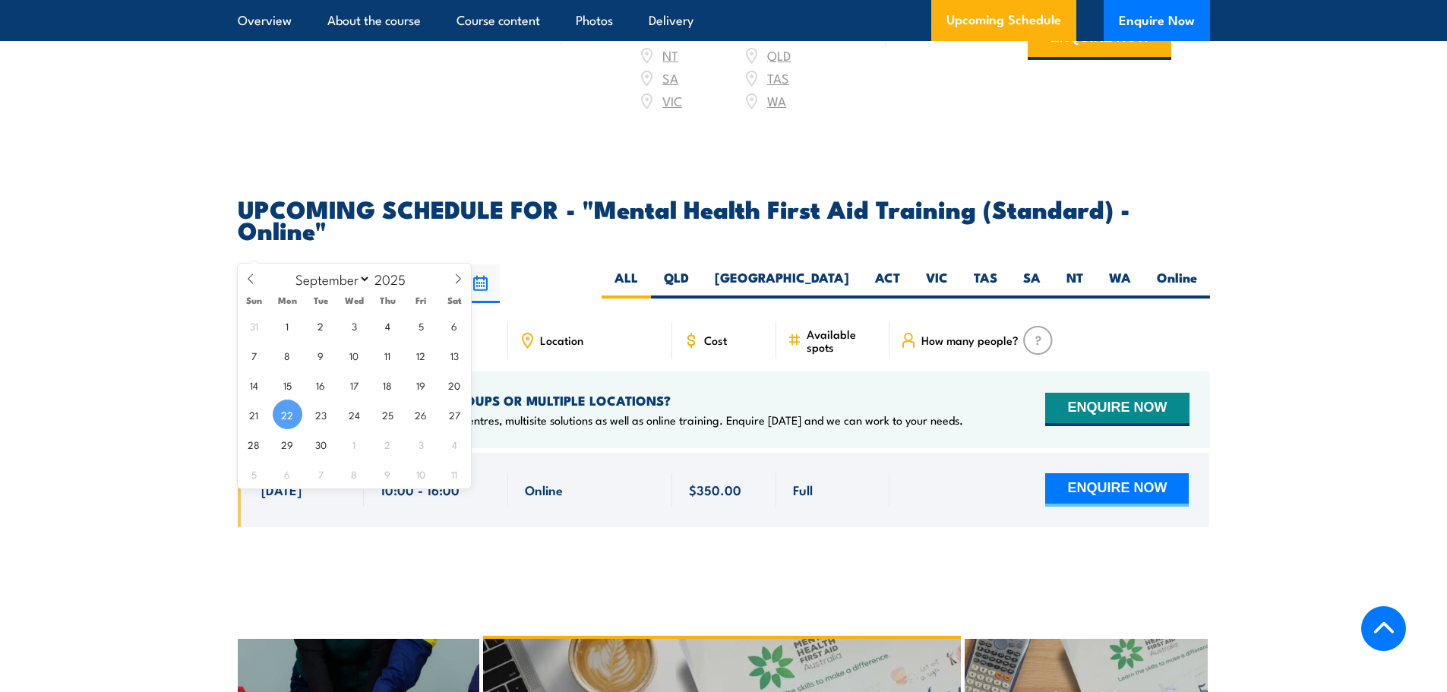
click at [343, 264] on input "[DATE]" at bounding box center [300, 283] width 125 height 39
click at [595, 212] on article "UPCOMING SCHEDULE FOR - "Mental Health First Aid Training (Standard) - Online" …" at bounding box center [724, 374] width 973 height 353
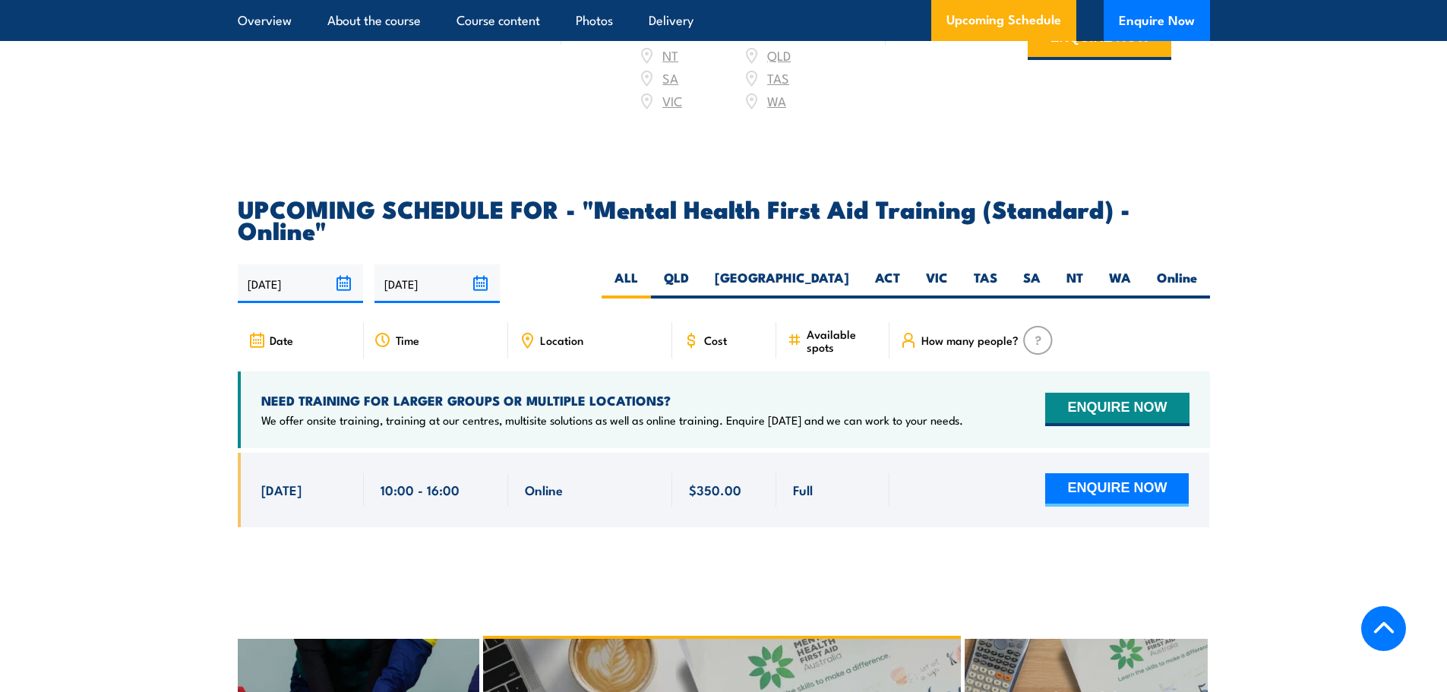
click at [562, 334] on span "Location" at bounding box center [561, 340] width 43 height 13
click at [558, 334] on span "Location" at bounding box center [561, 340] width 43 height 13
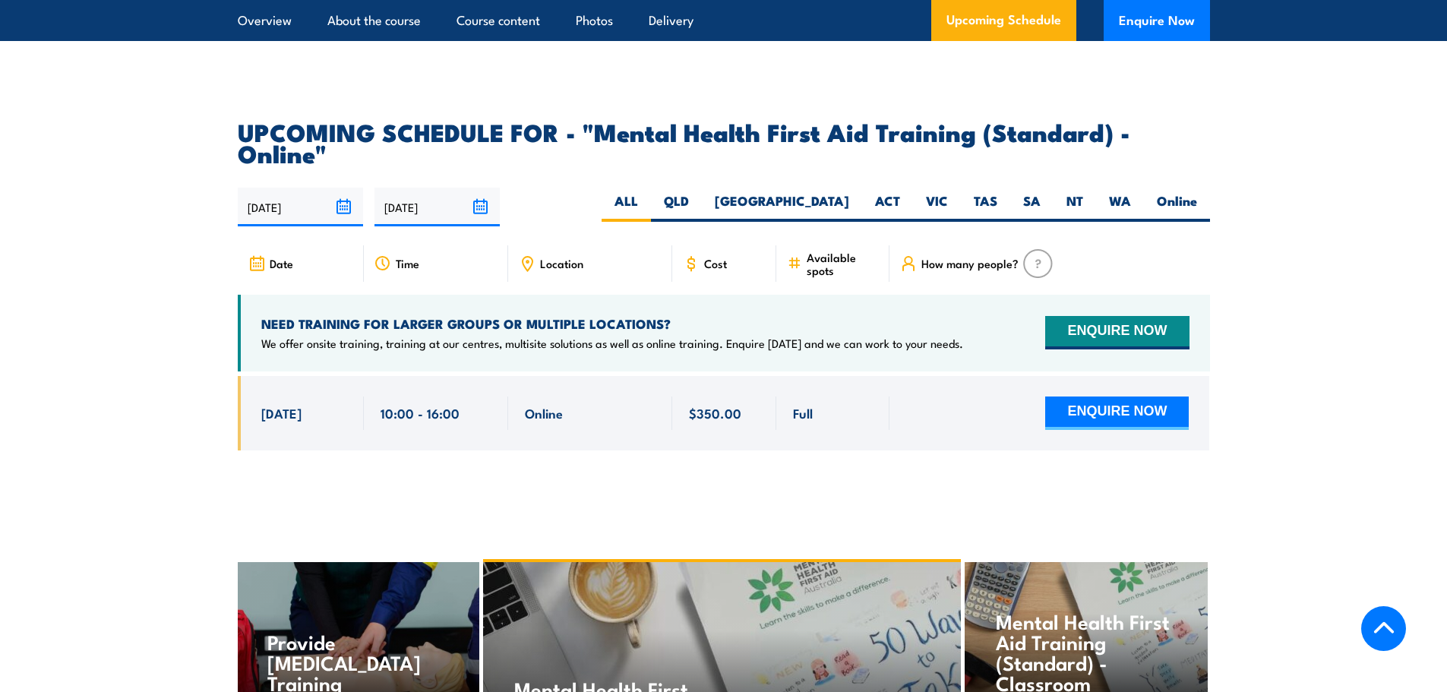
scroll to position [3039, 0]
click at [300, 405] on span "[DATE]" at bounding box center [281, 413] width 40 height 17
click at [286, 405] on span "7 Nov, 2025" at bounding box center [281, 413] width 40 height 17
click at [483, 188] on input "21/03/2026" at bounding box center [437, 207] width 125 height 39
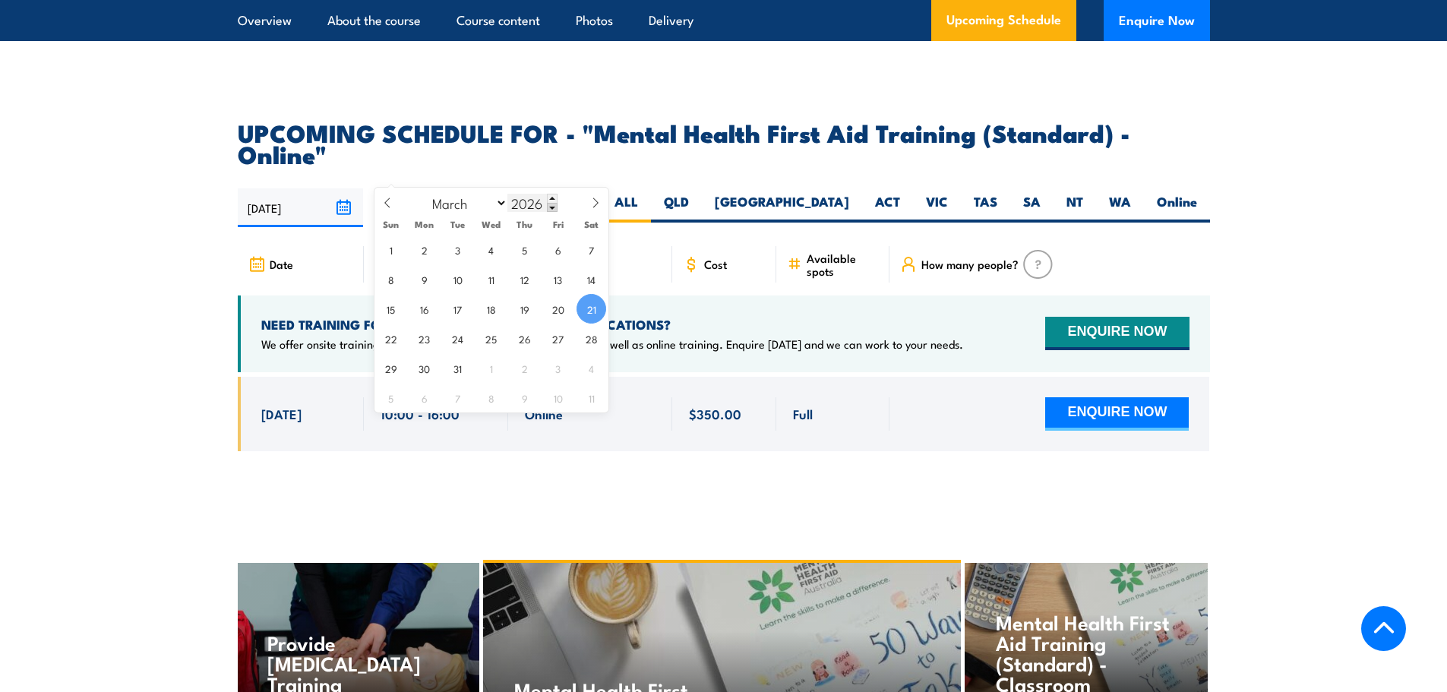
click at [554, 204] on span at bounding box center [552, 207] width 11 height 9
type input "2025"
click at [478, 204] on select "January February March April May June July August September October November De…" at bounding box center [466, 203] width 83 height 20
select select "9"
click at [426, 193] on select "January February March April May June July August September October November De…" at bounding box center [466, 203] width 83 height 20
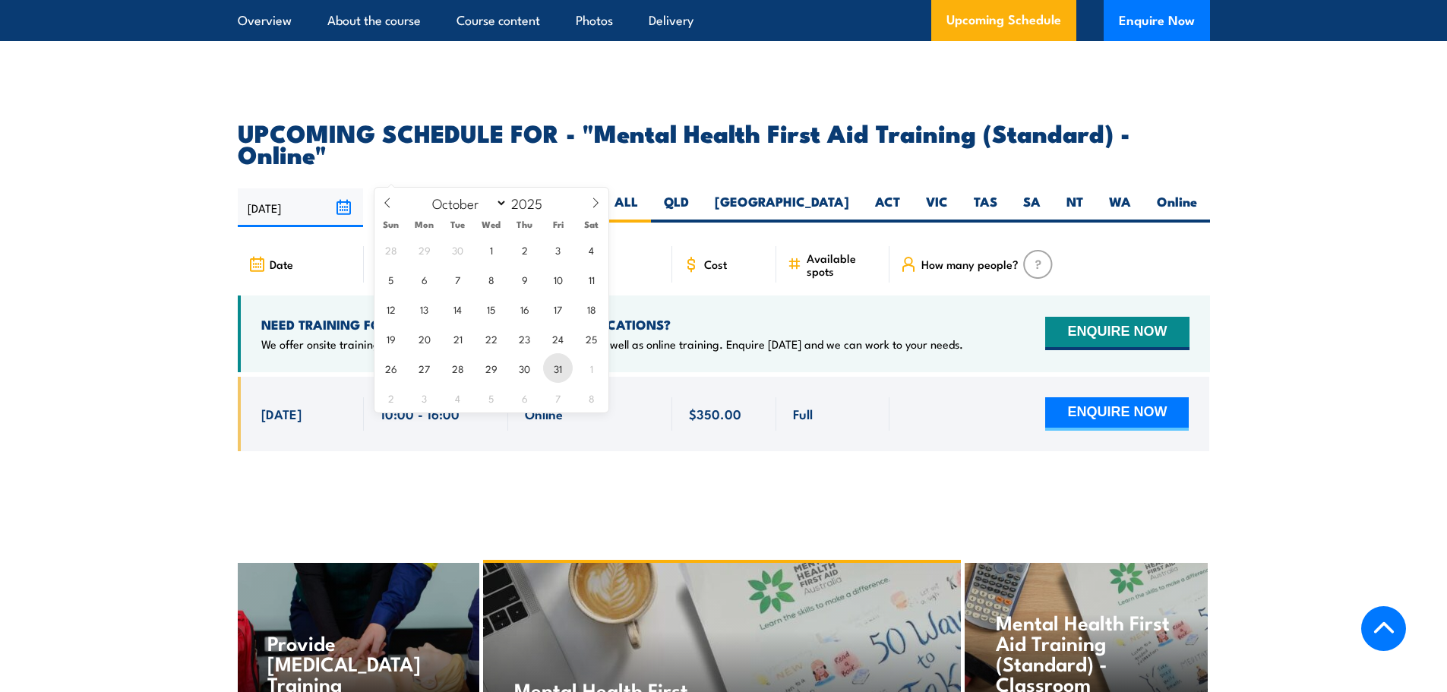
click at [550, 378] on span "31" at bounding box center [558, 368] width 30 height 30
type input "[DATE]"
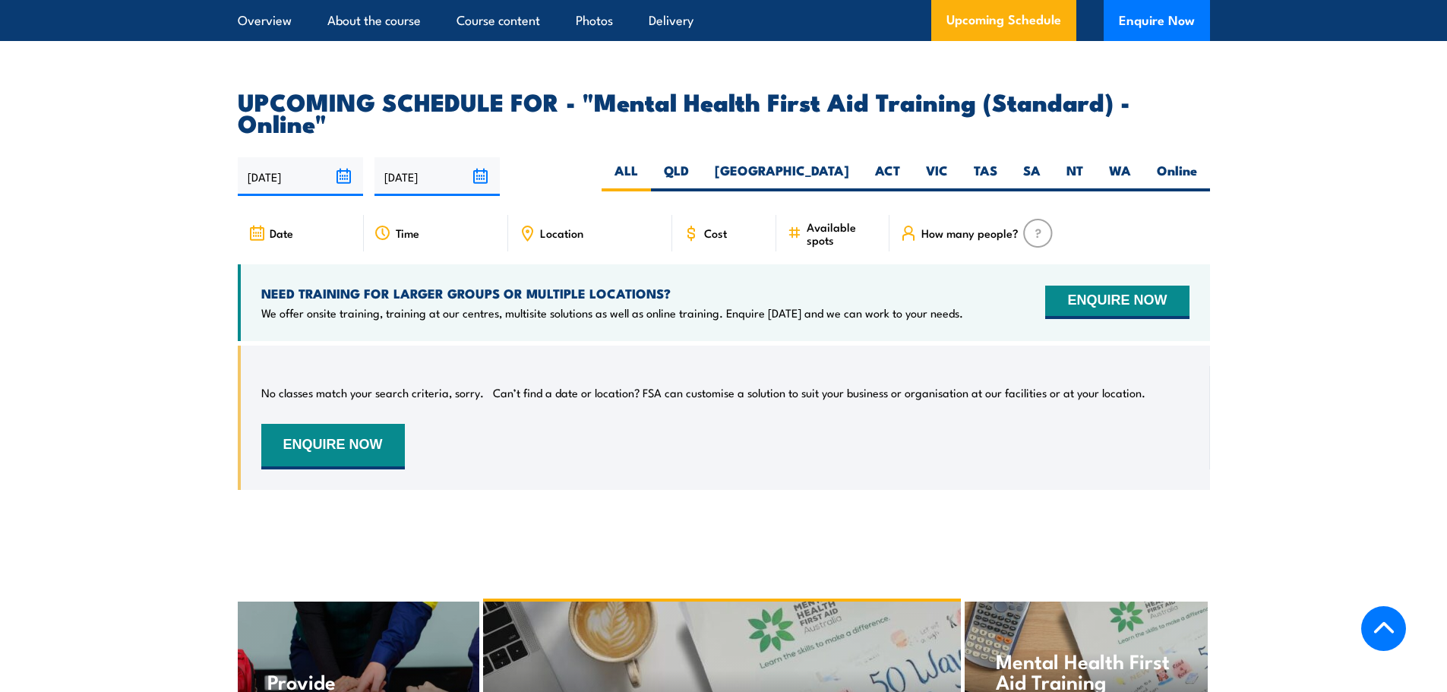
scroll to position [3044, 0]
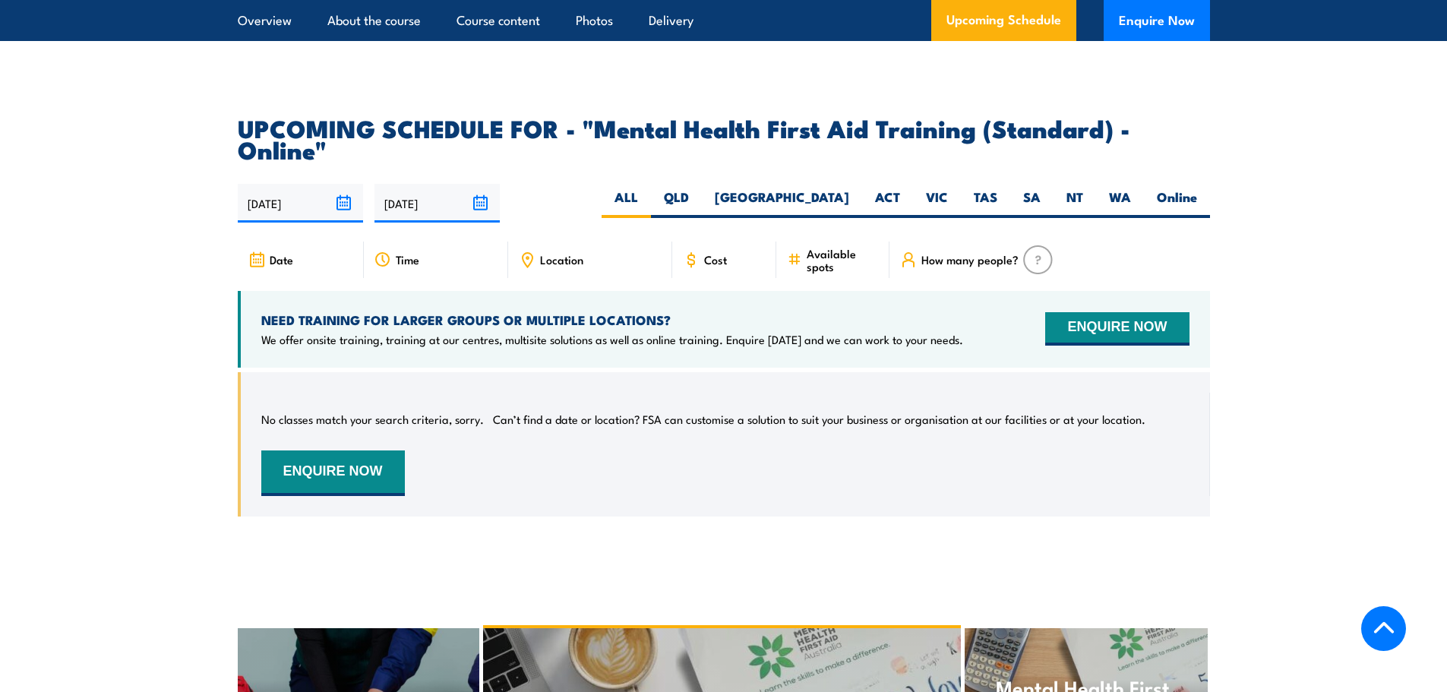
click at [1305, 386] on section "UPCOMING SCHEDULE FOR - "Mental Health First Aid Training (Standard) - Online" …" at bounding box center [723, 328] width 1447 height 422
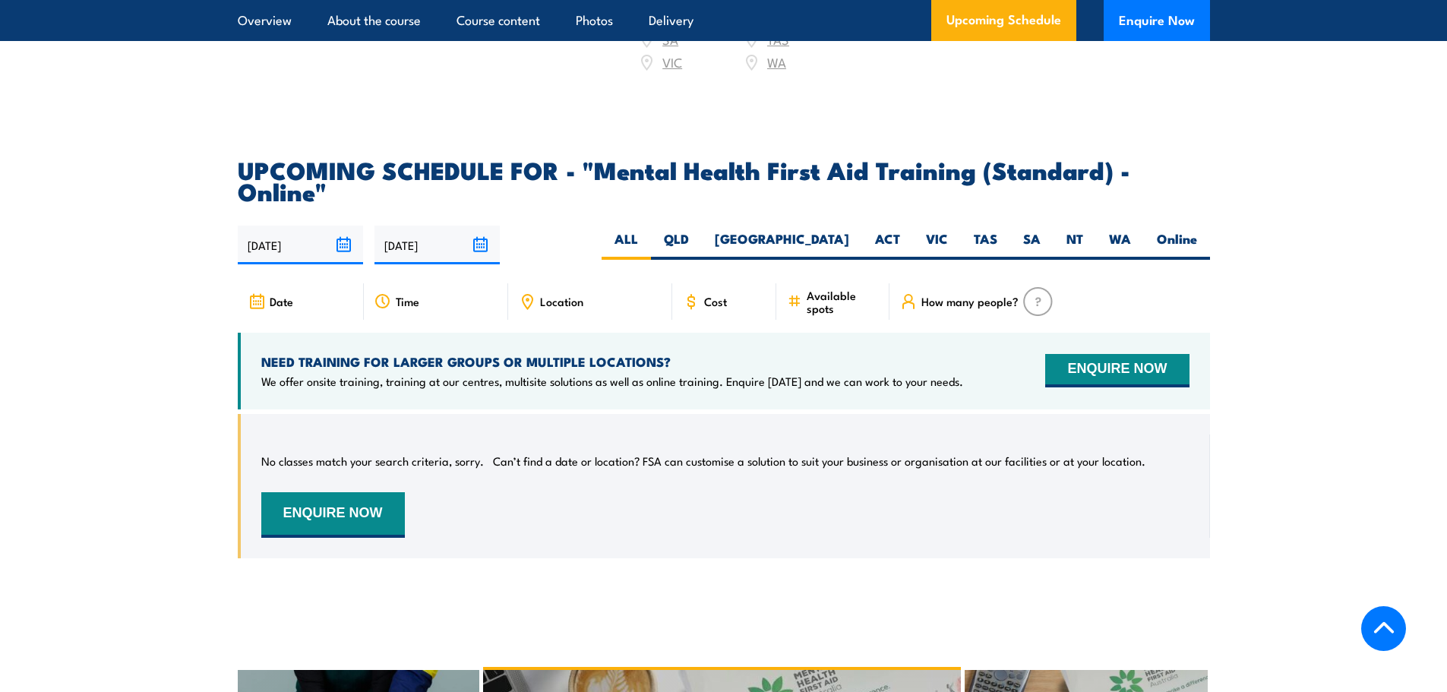
scroll to position [2968, 0]
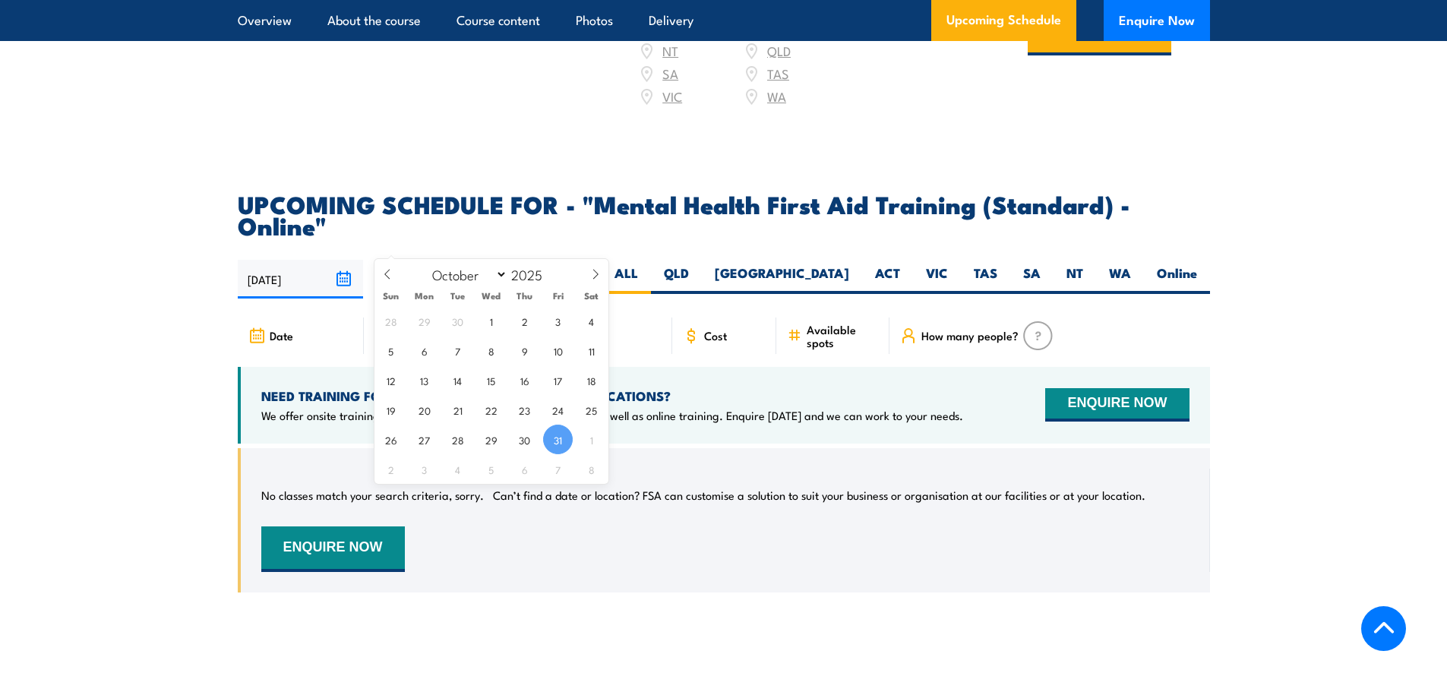
click at [473, 260] on input "[DATE]" at bounding box center [437, 279] width 125 height 39
click at [587, 282] on span at bounding box center [596, 279] width 26 height 41
select select "10"
click at [512, 447] on span "27" at bounding box center [525, 440] width 30 height 30
type input "[DATE]"
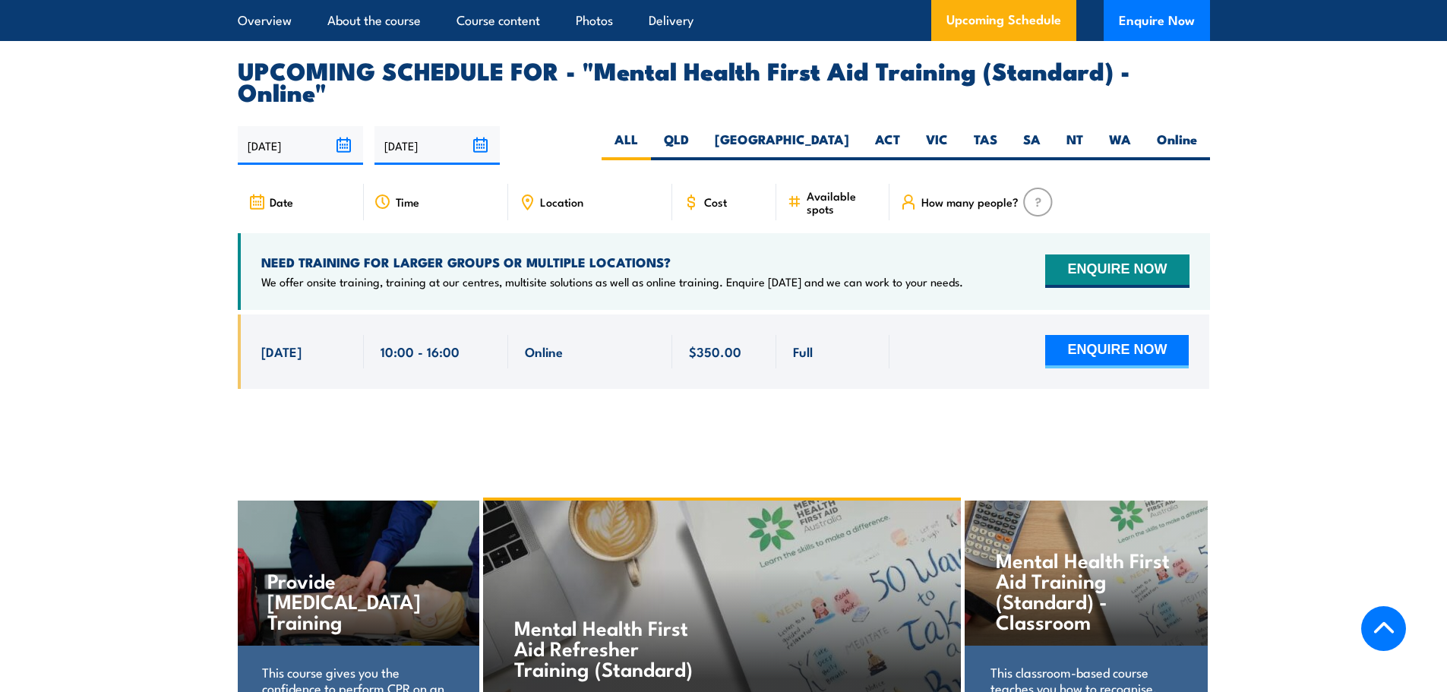
scroll to position [3120, 0]
